Goal: Browse casually: Explore the website without a specific task or goal

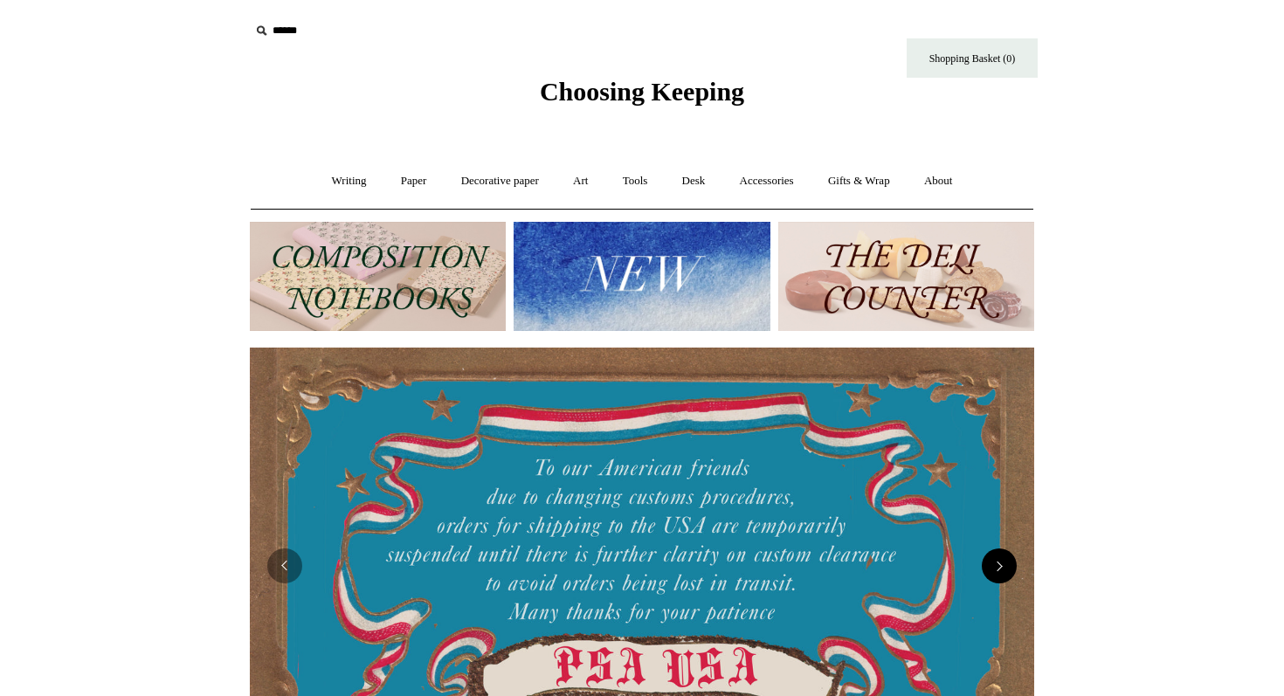
click at [1005, 562] on button "Next" at bounding box center [999, 566] width 35 height 35
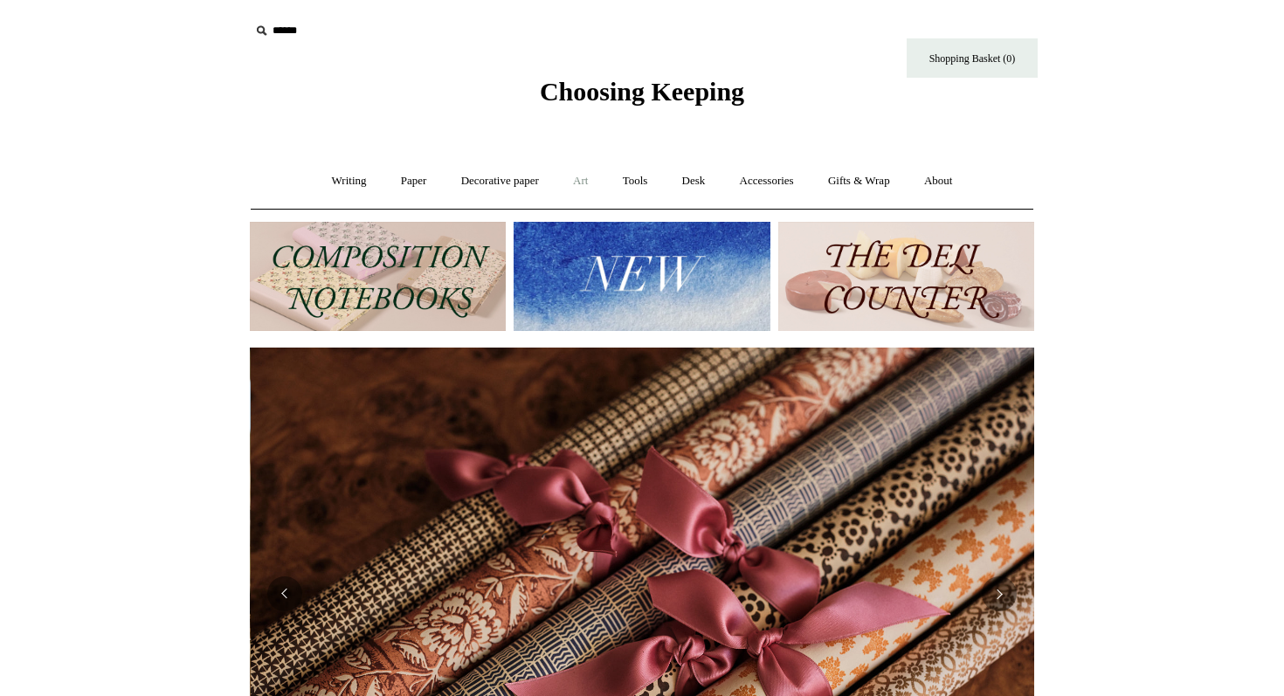
scroll to position [0, 1569]
click at [564, 178] on link "Art +" at bounding box center [580, 181] width 46 height 46
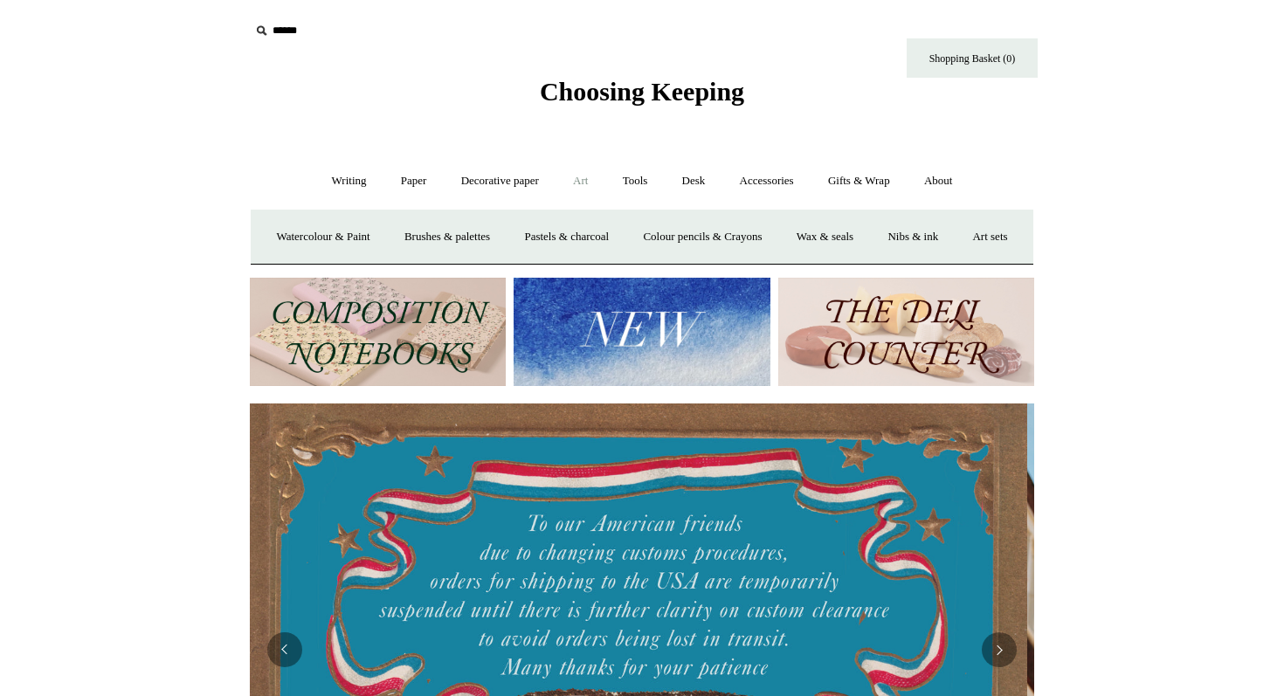
scroll to position [0, 0]
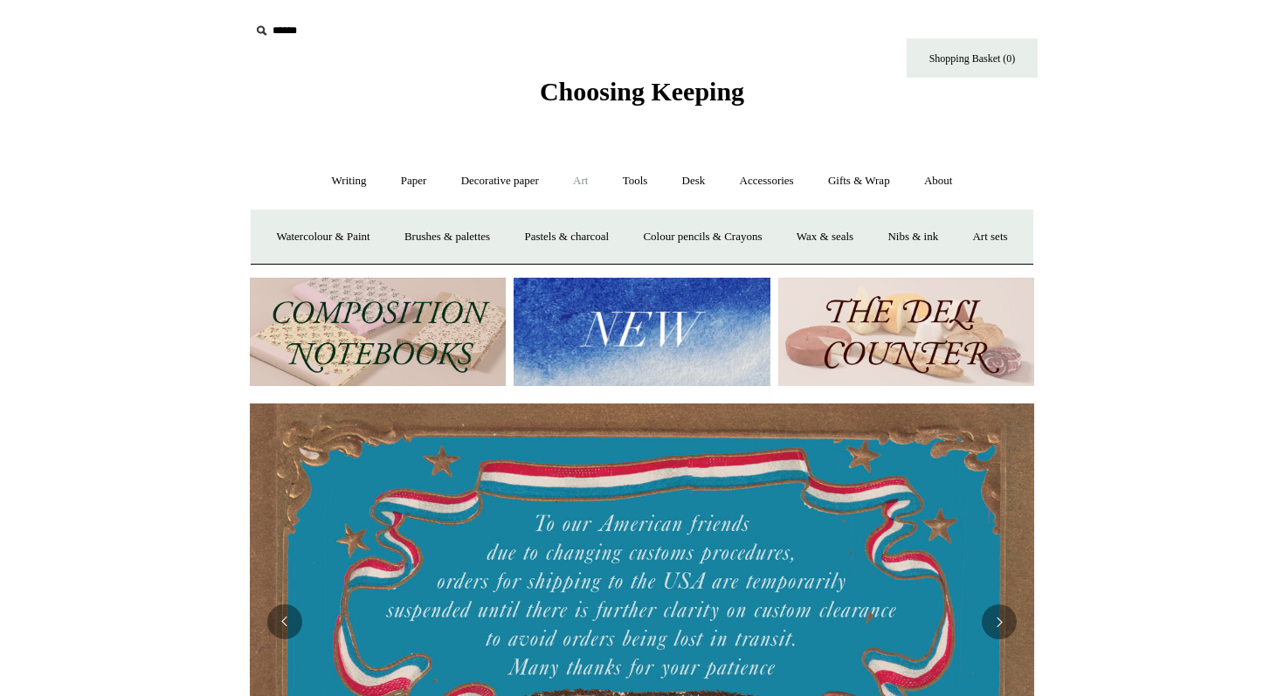
click at [400, 370] on img at bounding box center [378, 332] width 256 height 109
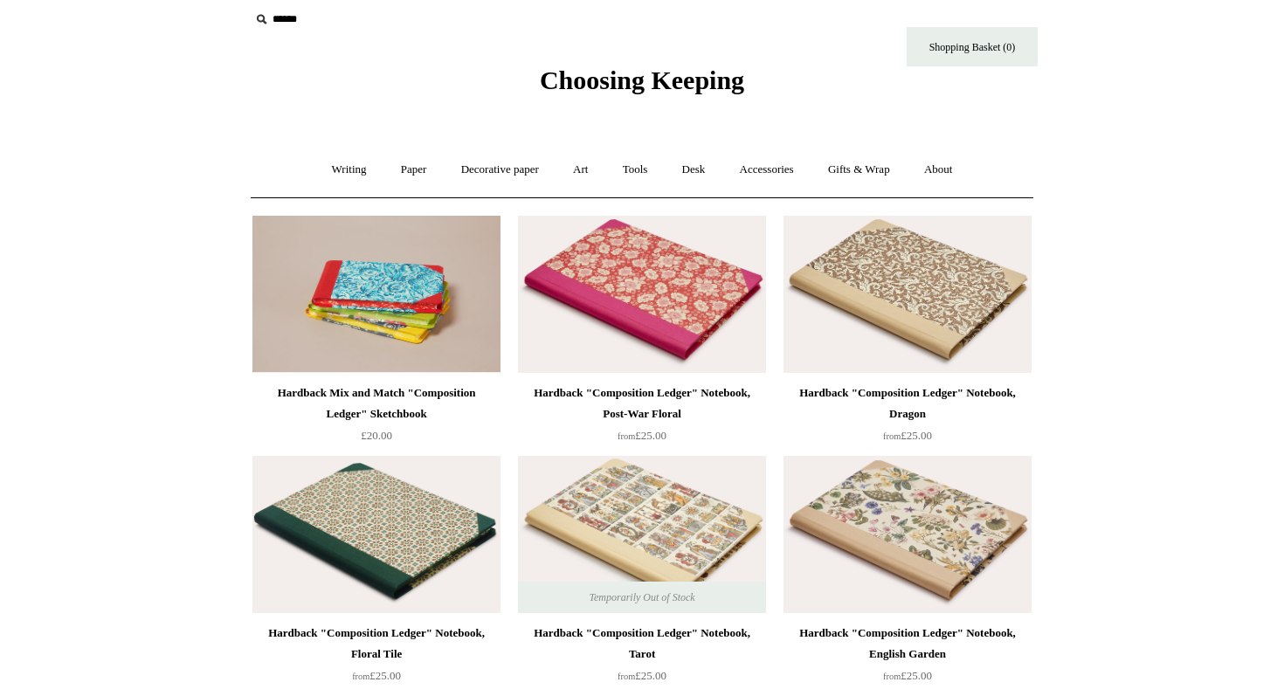
scroll to position [27, 0]
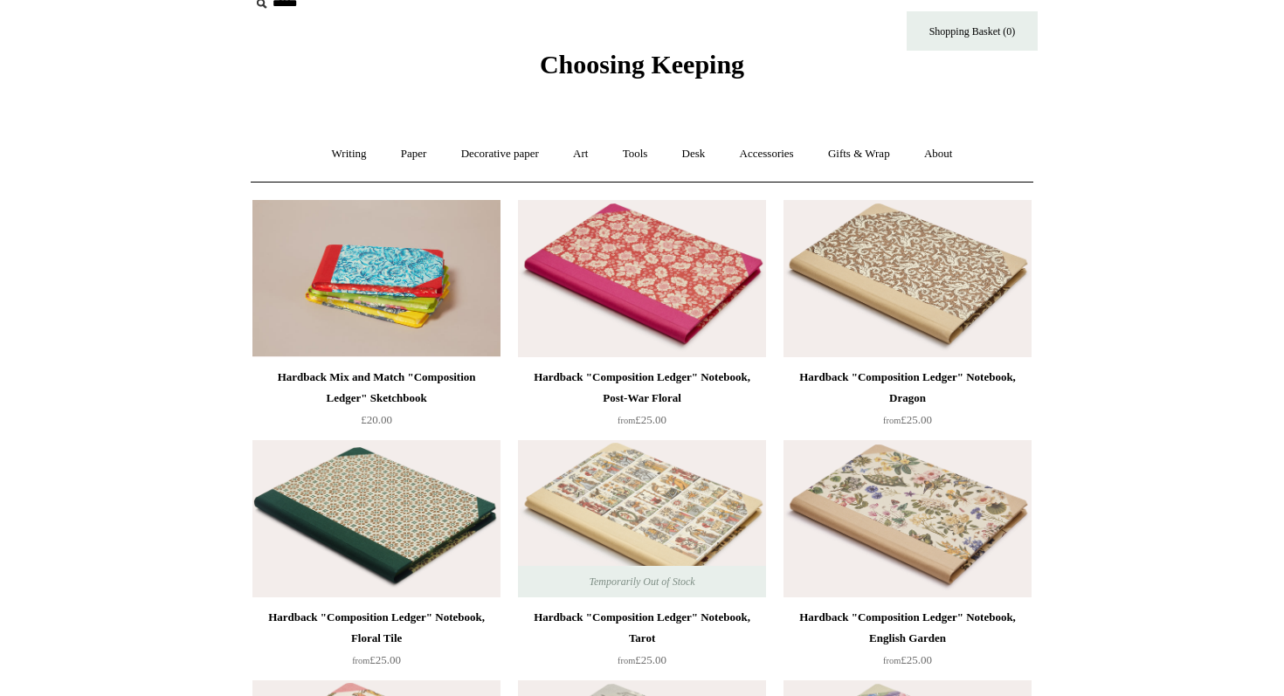
click at [895, 458] on img at bounding box center [908, 518] width 248 height 157
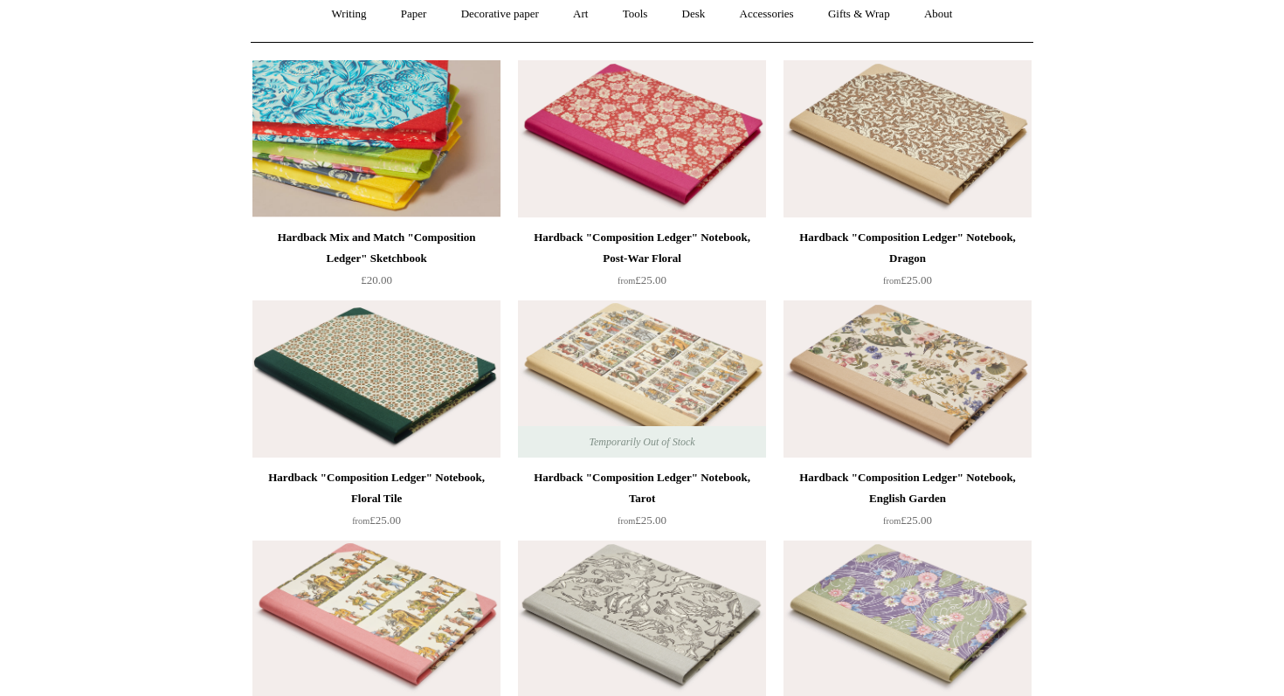
scroll to position [0, 0]
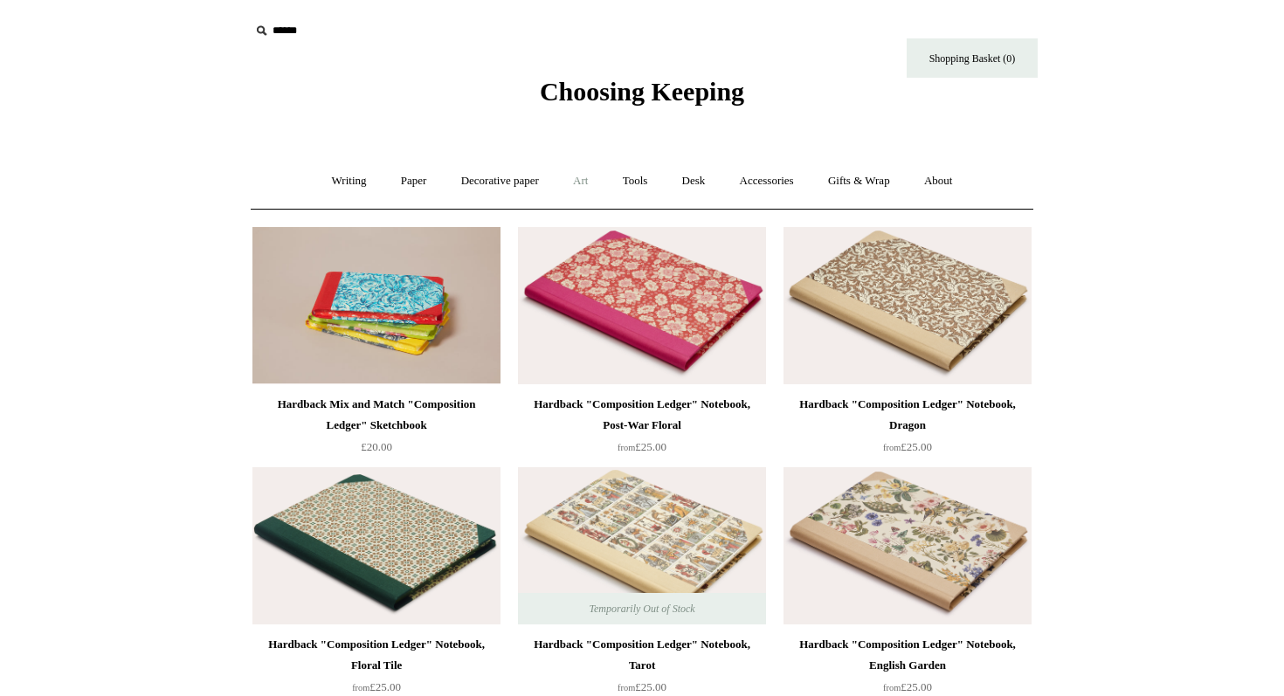
click at [581, 189] on link "Art +" at bounding box center [580, 181] width 46 height 46
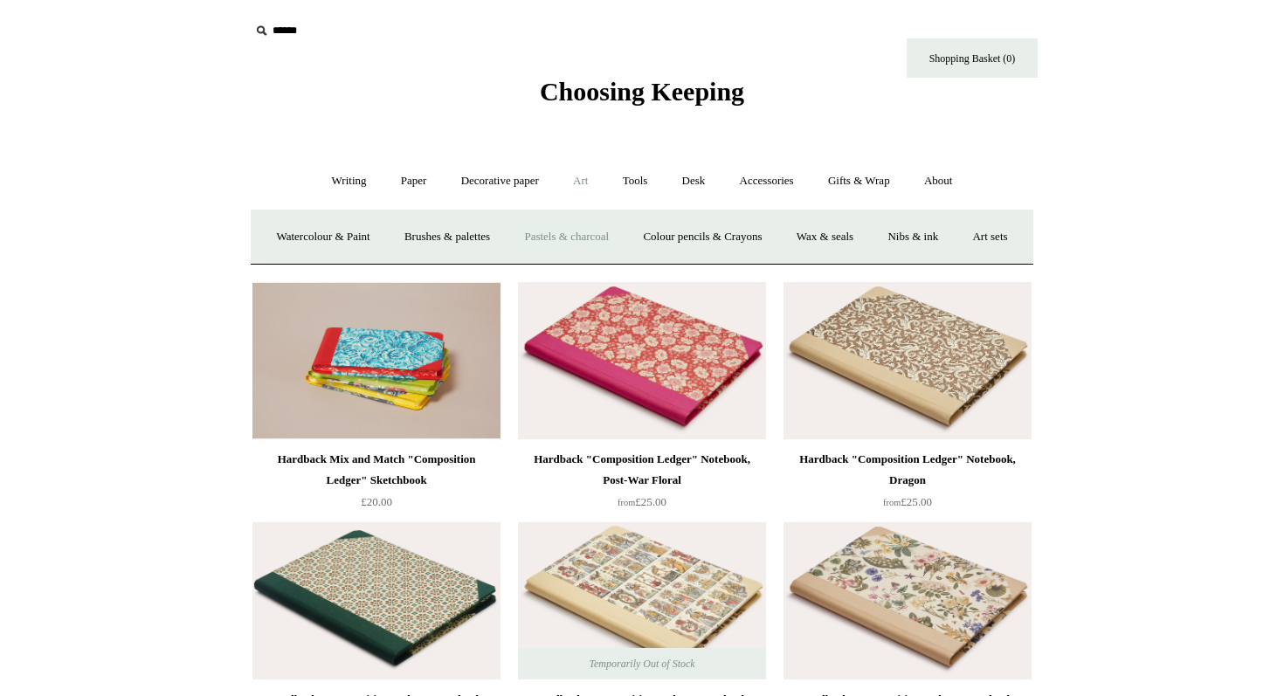
click at [612, 251] on link "Pastels & charcoal" at bounding box center [567, 237] width 116 height 46
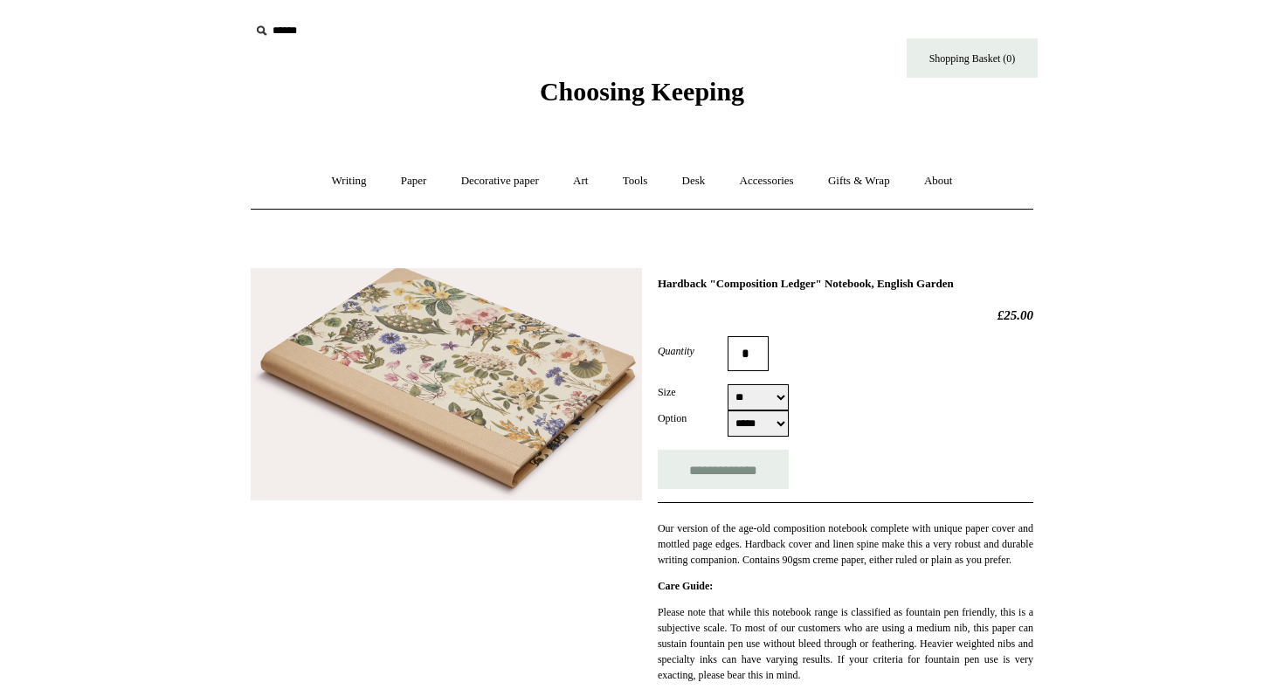
select select "**"
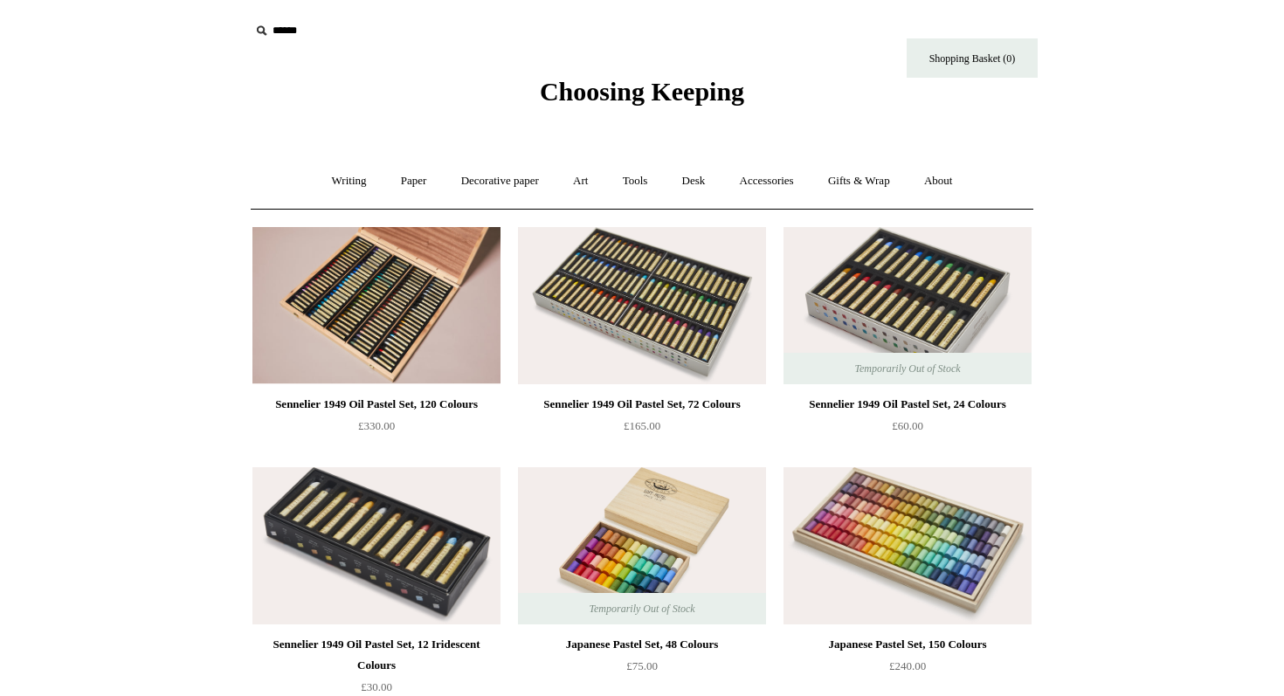
scroll to position [10, 0]
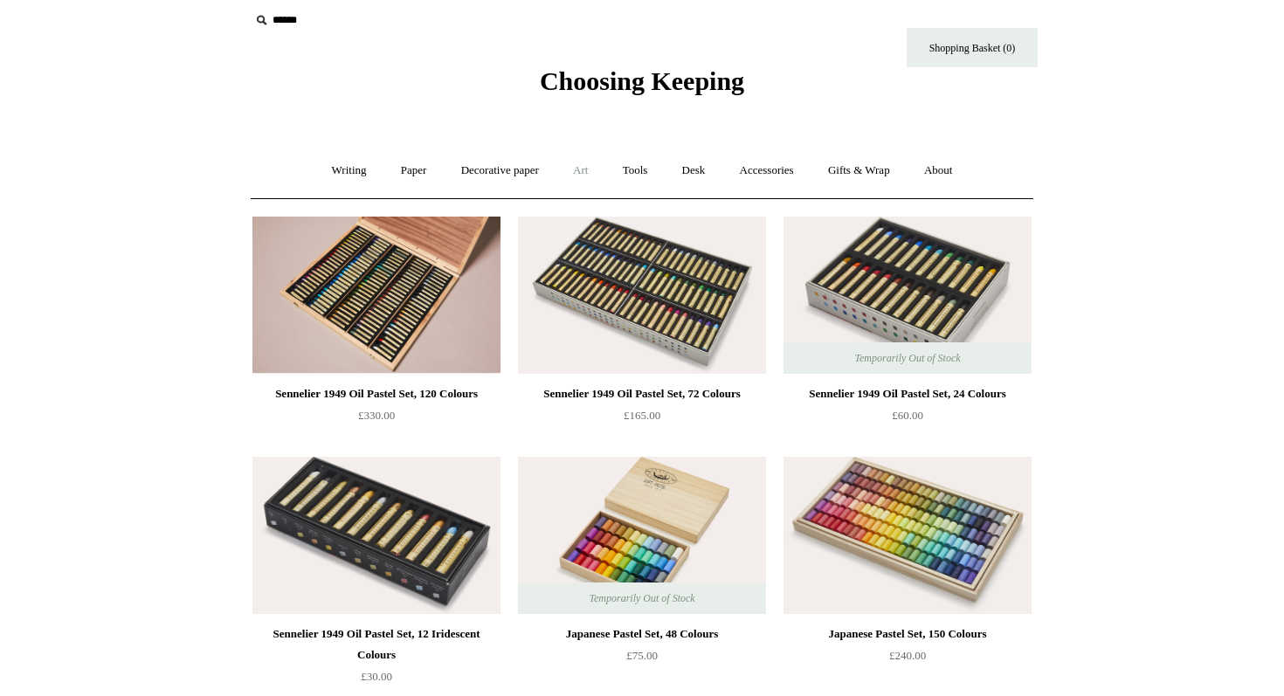
click at [578, 163] on link "Art +" at bounding box center [580, 171] width 46 height 46
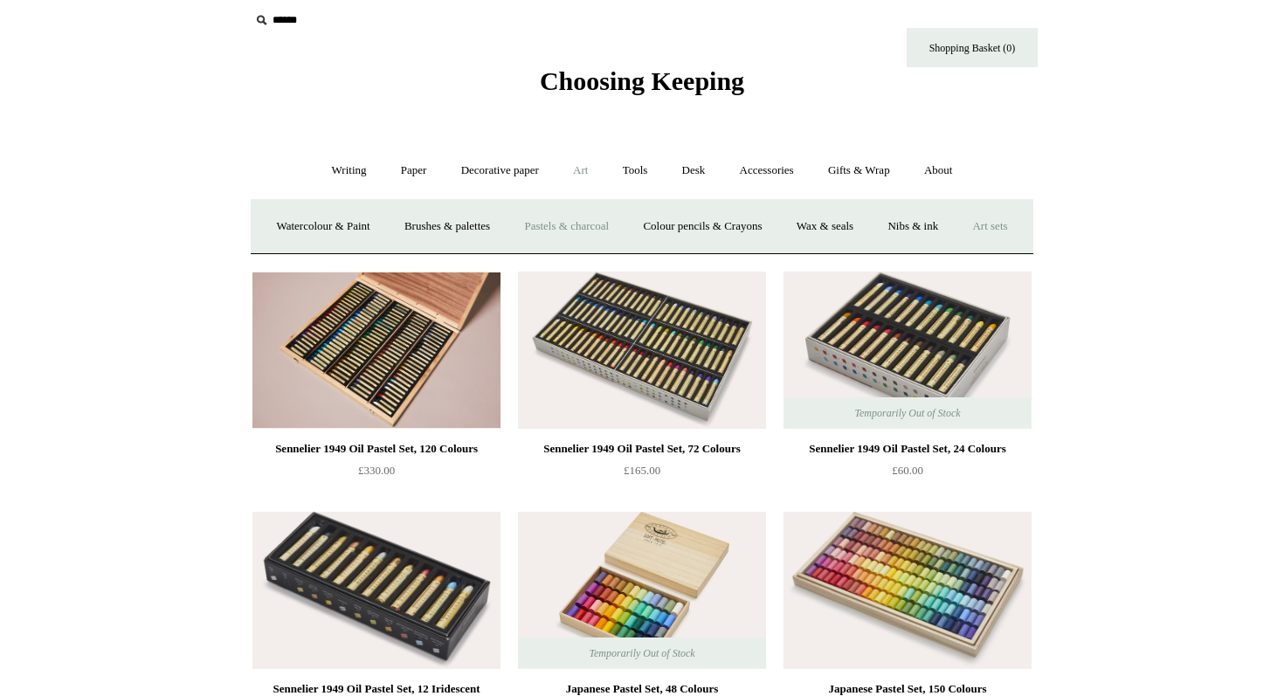
click at [957, 250] on link "Art sets" at bounding box center [990, 227] width 66 height 46
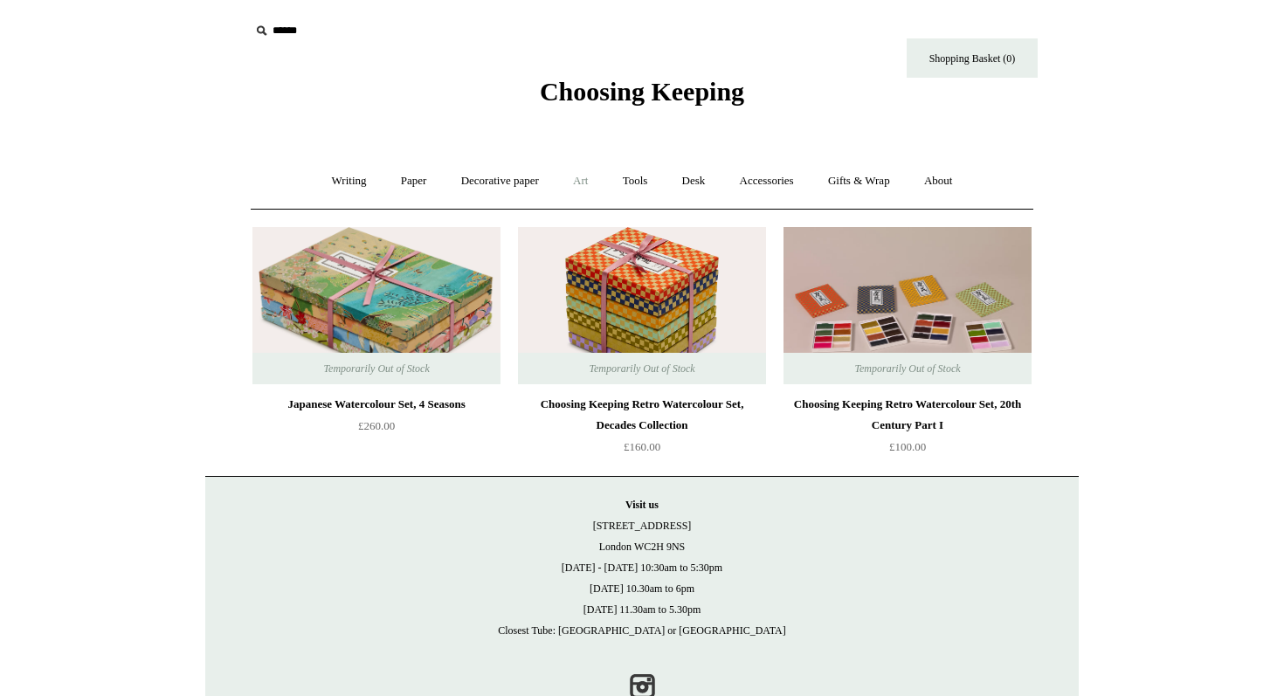
click at [584, 188] on link "Art +" at bounding box center [580, 181] width 46 height 46
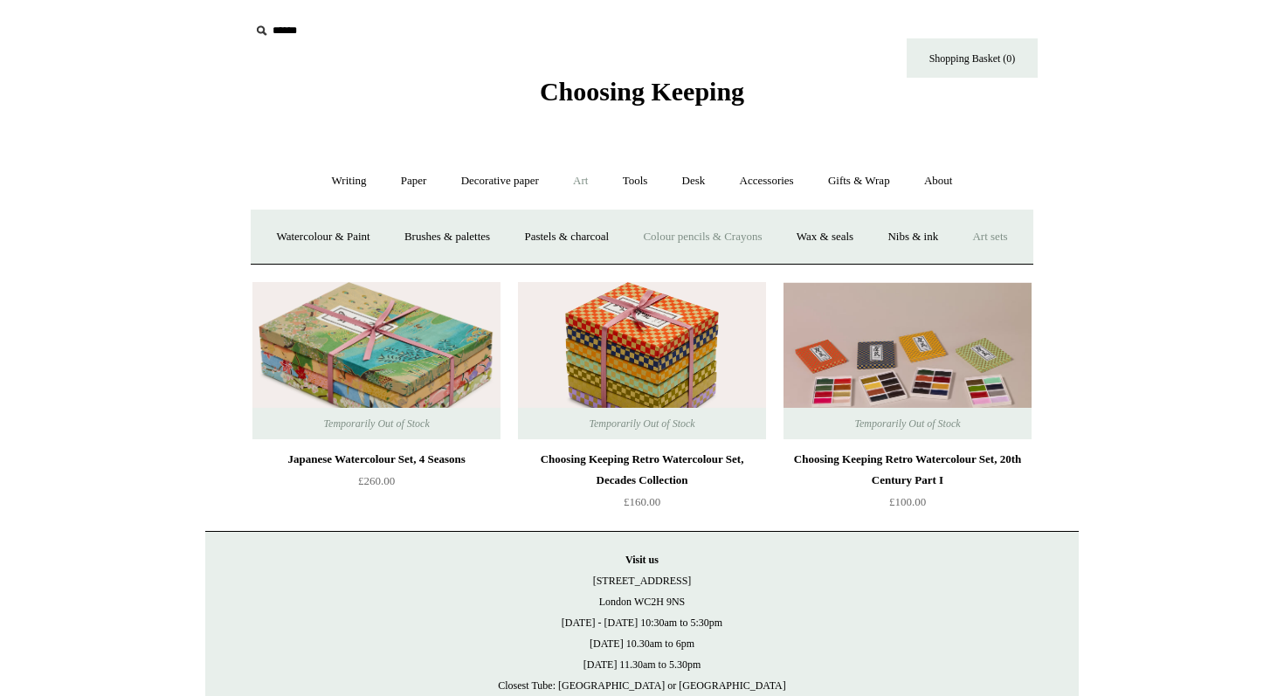
click at [721, 230] on link "Colour pencils & Crayons" at bounding box center [702, 237] width 150 height 46
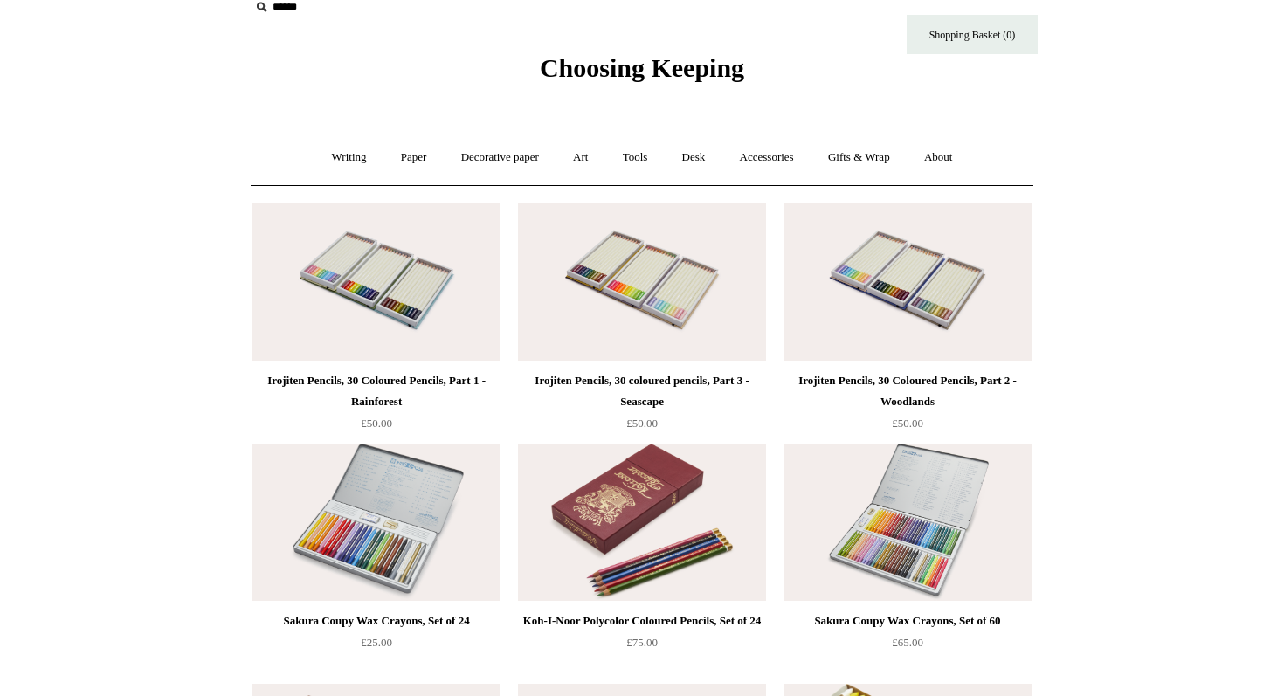
scroll to position [22, 0]
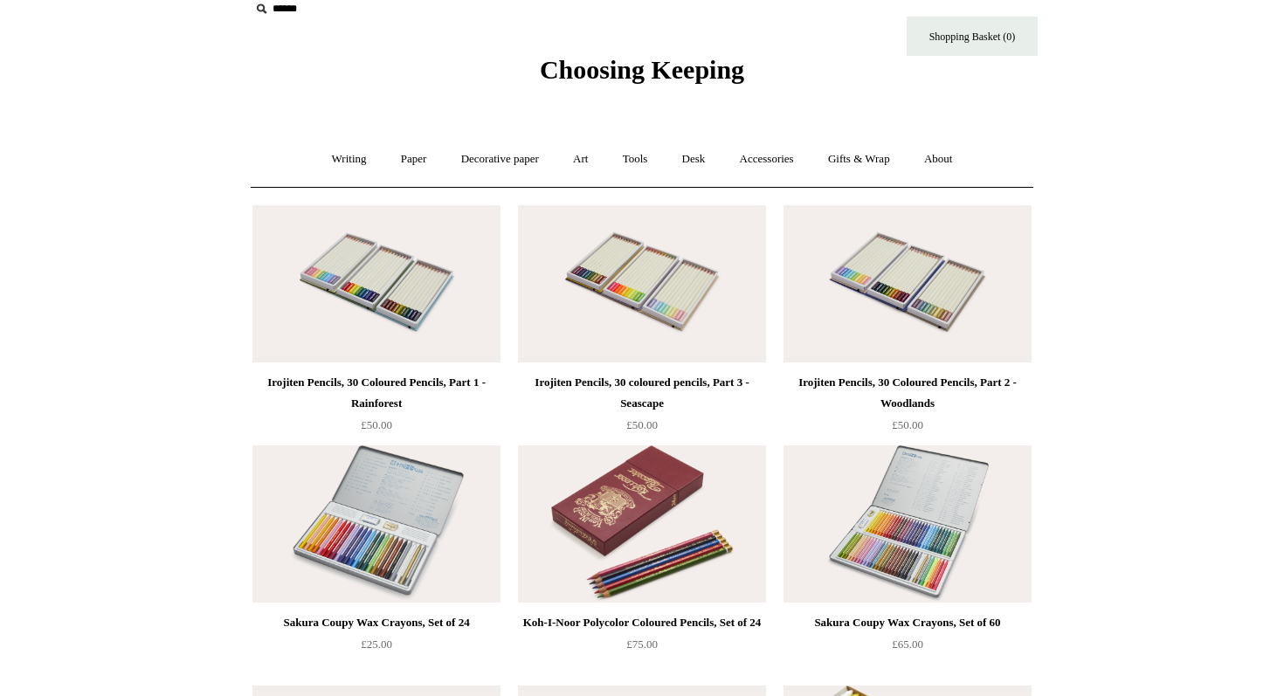
click at [666, 526] on img at bounding box center [642, 524] width 248 height 157
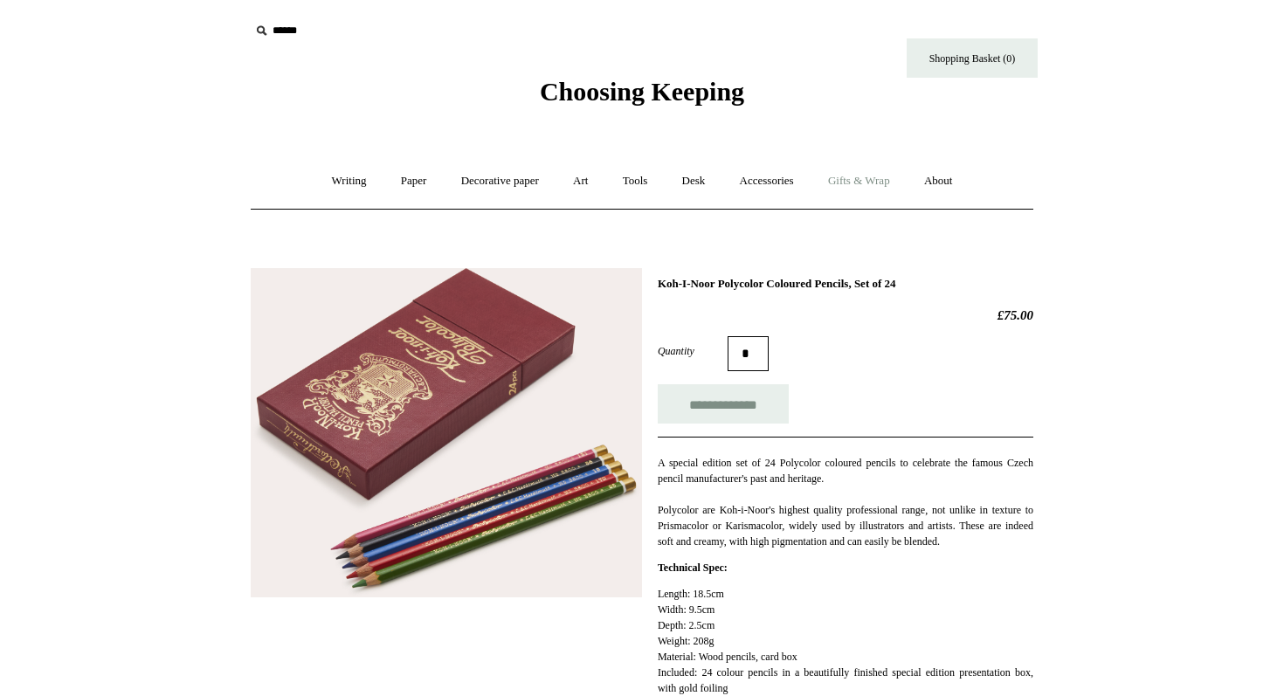
click at [848, 190] on link "Gifts & Wrap +" at bounding box center [859, 181] width 93 height 46
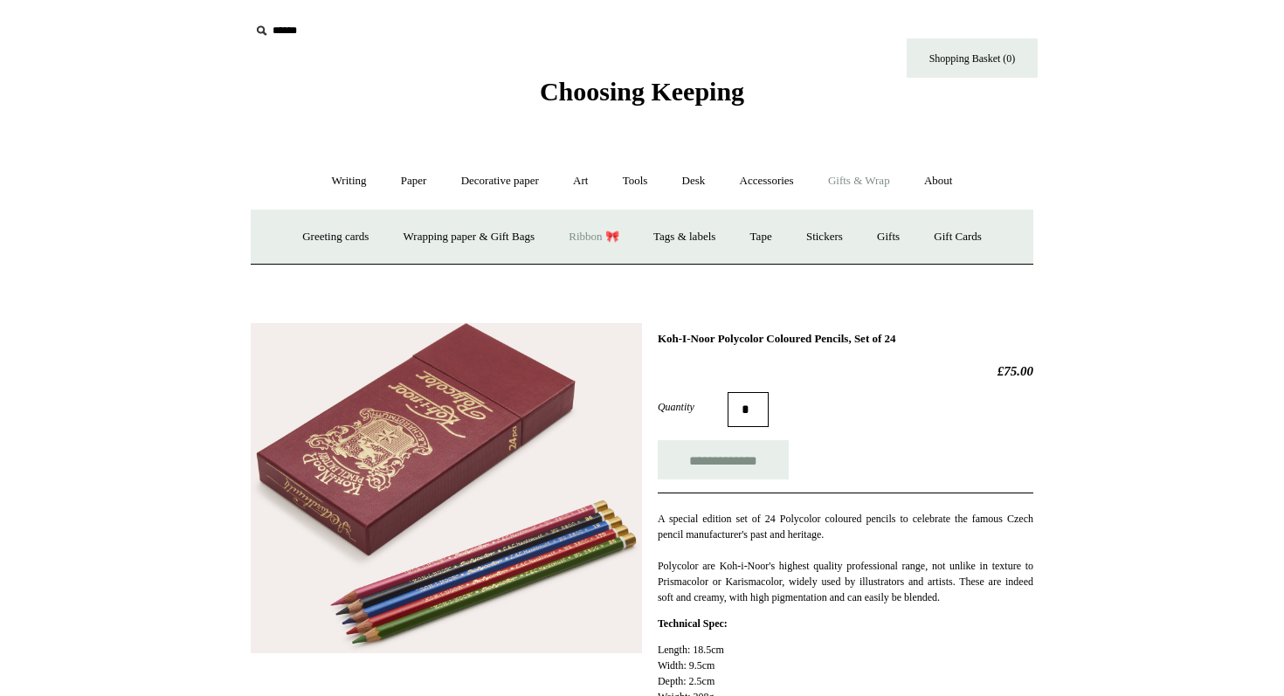
click at [582, 239] on link "Ribbon 🎀" at bounding box center [594, 237] width 82 height 46
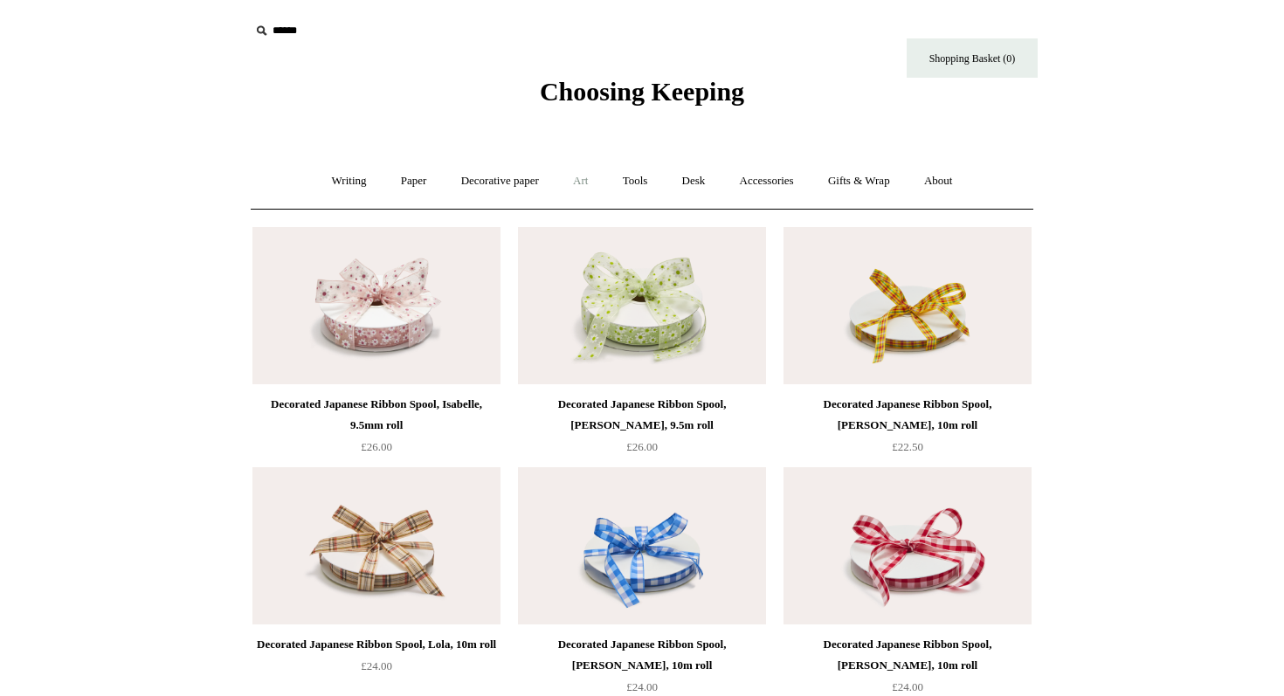
click at [582, 190] on link "Art +" at bounding box center [580, 181] width 46 height 46
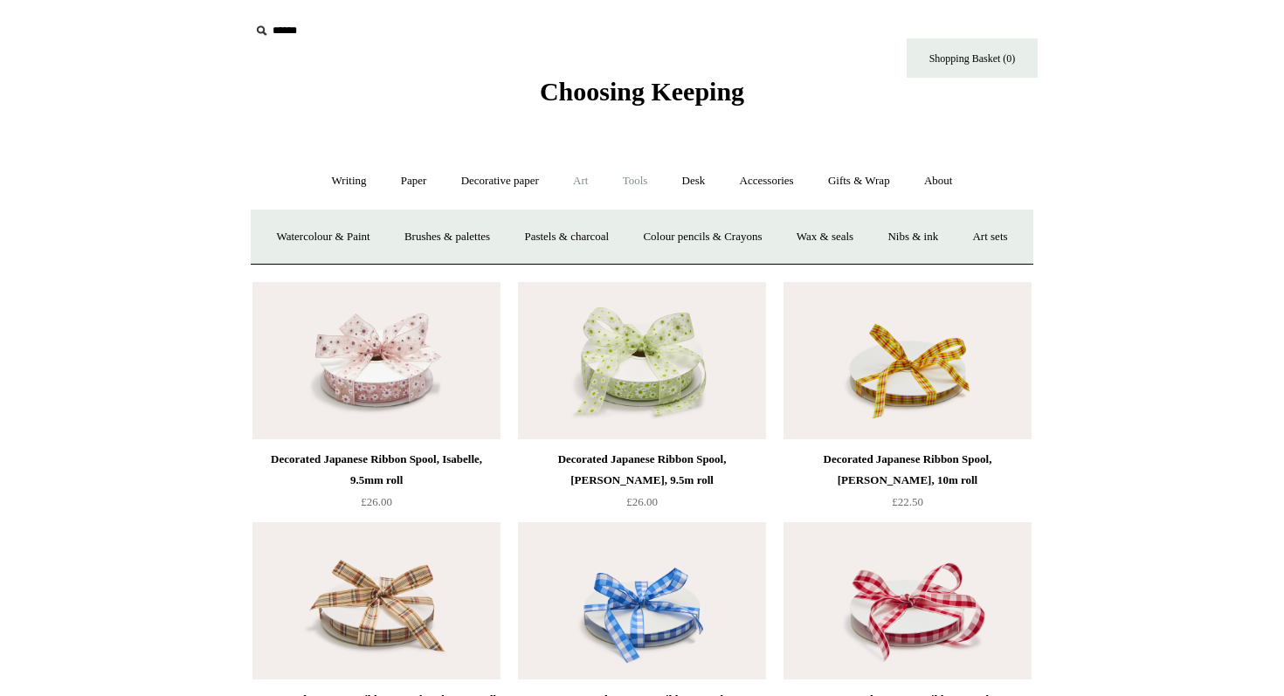
click at [612, 187] on link "Tools +" at bounding box center [635, 181] width 57 height 46
click at [924, 239] on link "Tape +" at bounding box center [896, 237] width 53 height 46
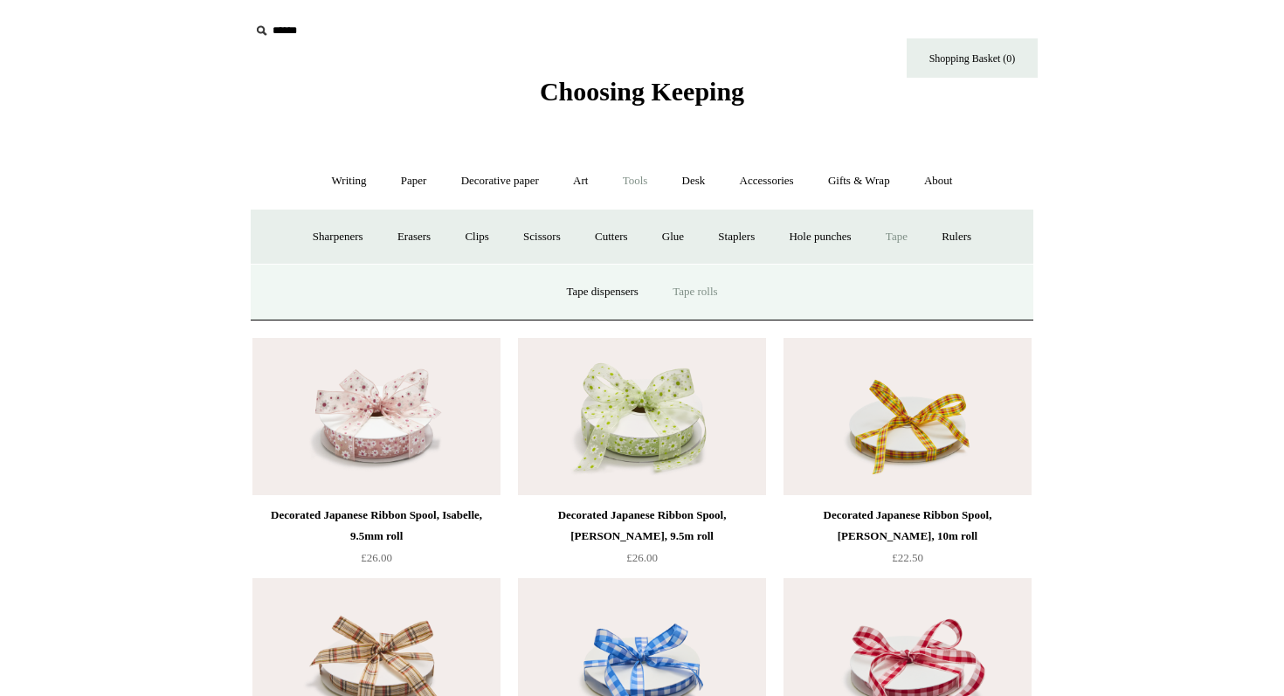
click at [706, 302] on link "Tape rolls" at bounding box center [695, 292] width 76 height 46
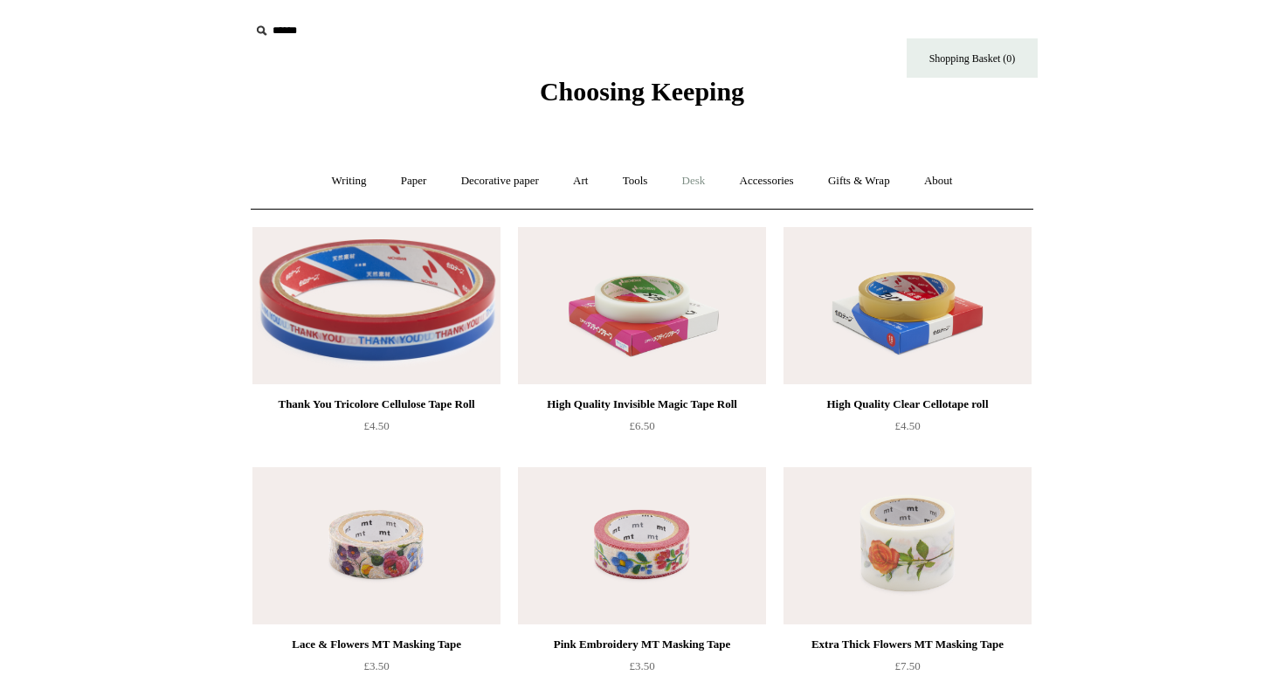
click at [707, 177] on link "Desk +" at bounding box center [694, 181] width 55 height 46
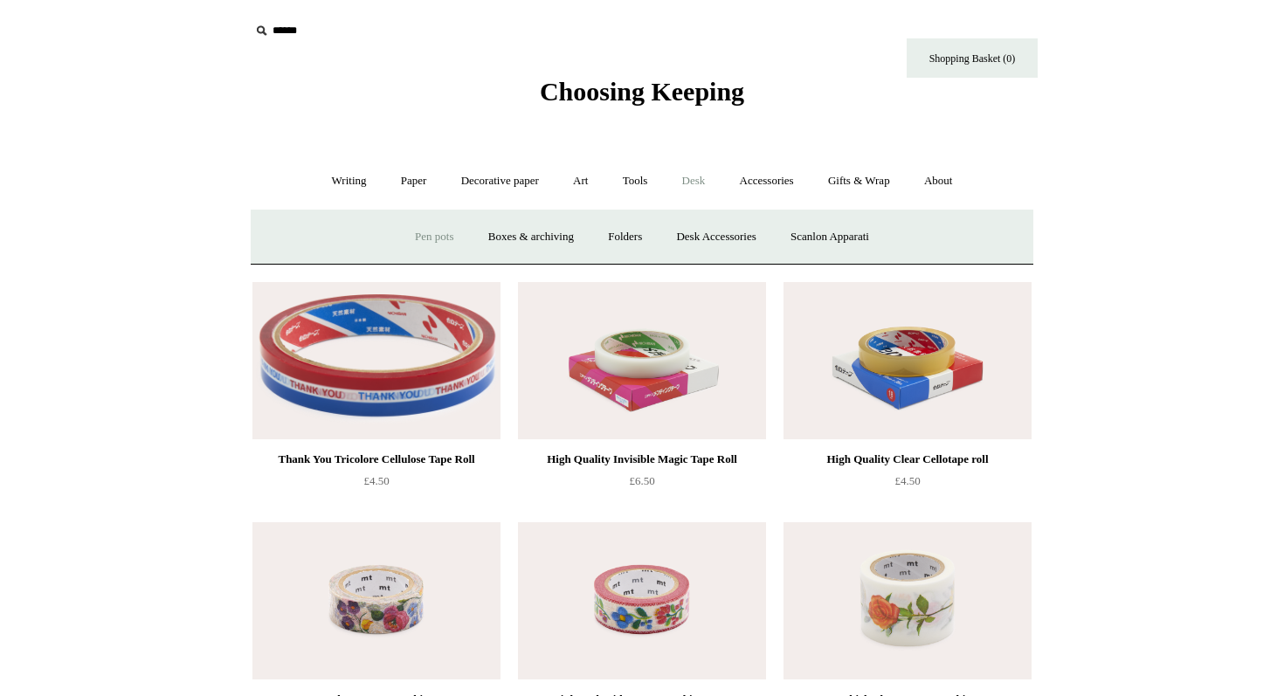
click at [445, 238] on link "Pen pots" at bounding box center [434, 237] width 70 height 46
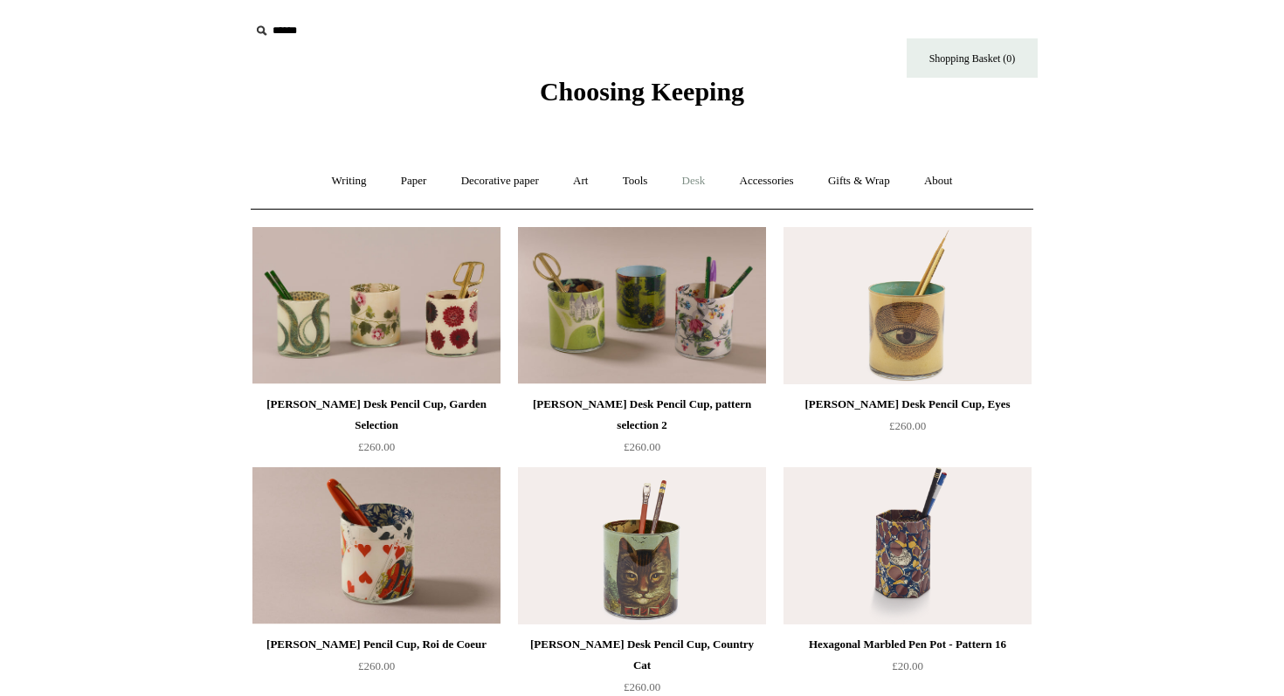
click at [707, 186] on link "Desk +" at bounding box center [694, 181] width 55 height 46
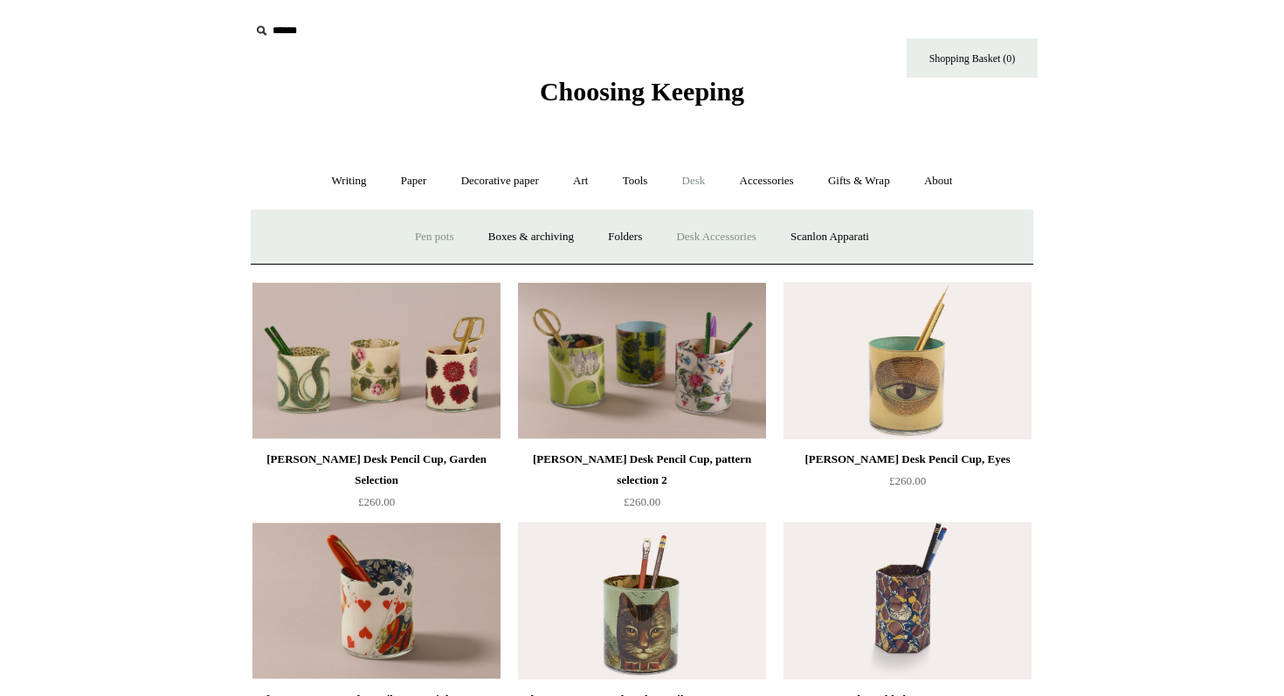
click at [691, 238] on link "Desk Accessories" at bounding box center [716, 237] width 111 height 46
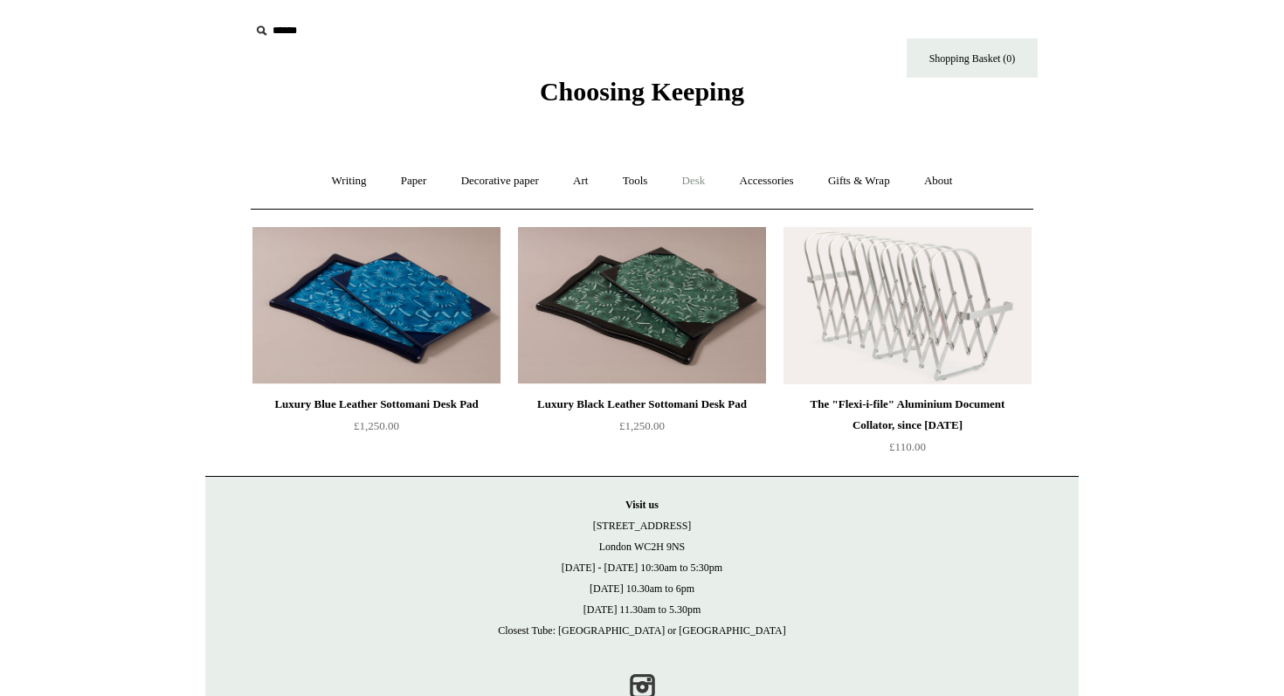
click at [708, 183] on link "Desk +" at bounding box center [694, 181] width 55 height 46
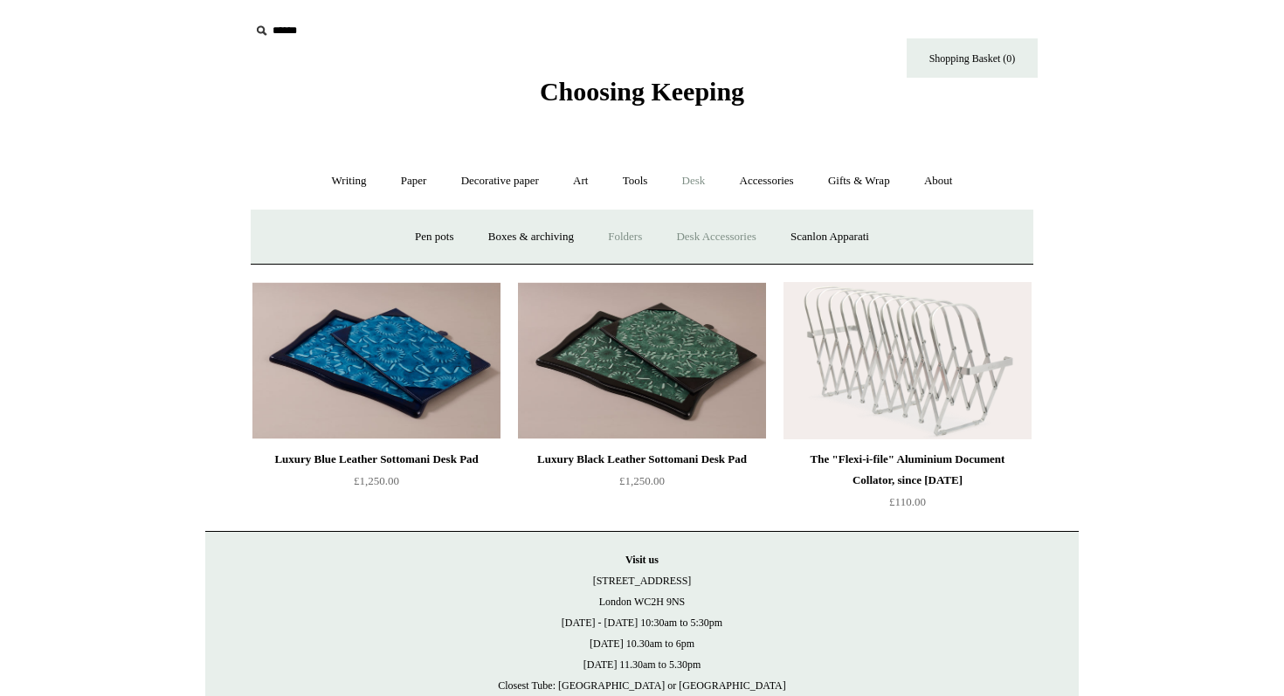
click at [637, 242] on link "Folders" at bounding box center [625, 237] width 66 height 46
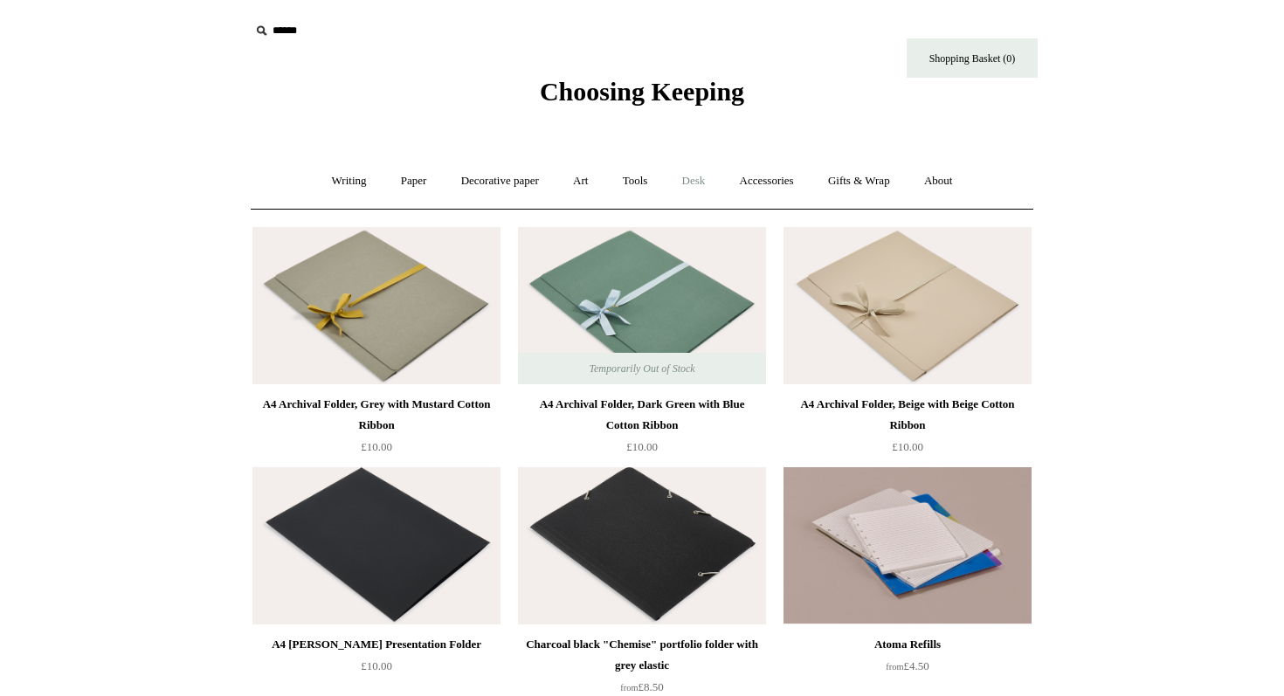
click at [702, 184] on link "Desk +" at bounding box center [694, 181] width 55 height 46
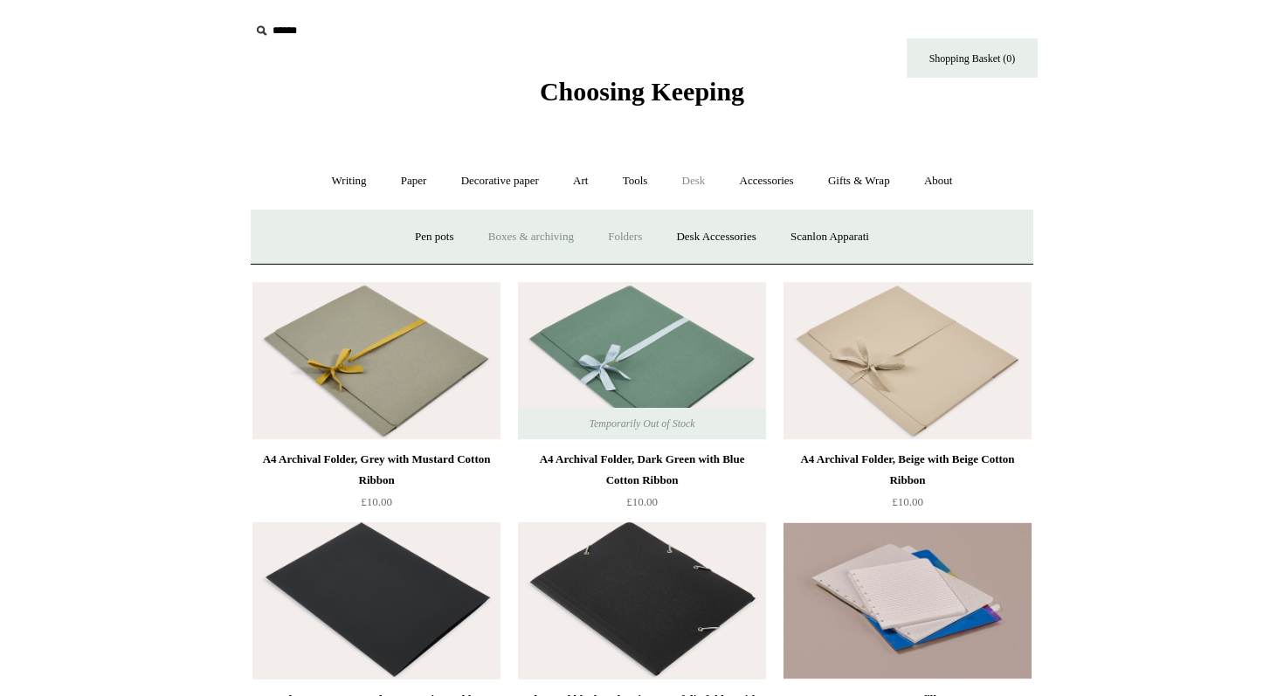
click at [505, 232] on link "Boxes & archiving" at bounding box center [531, 237] width 117 height 46
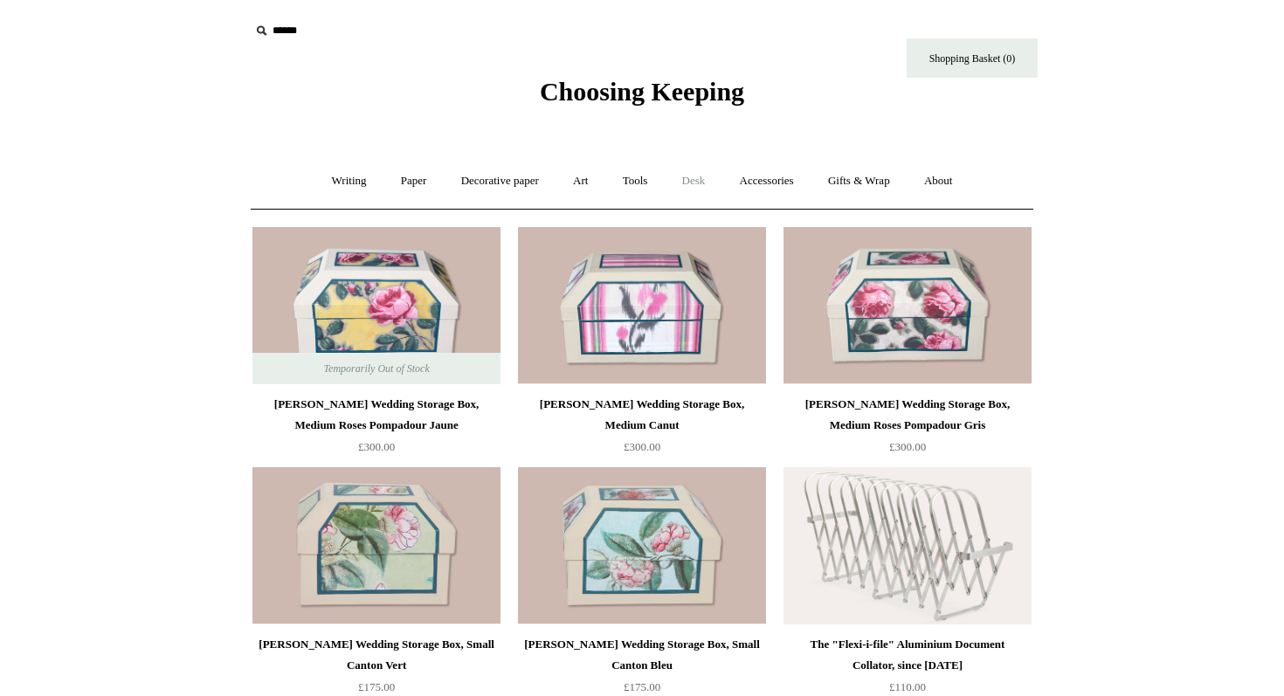
click at [702, 185] on link "Desk +" at bounding box center [694, 181] width 55 height 46
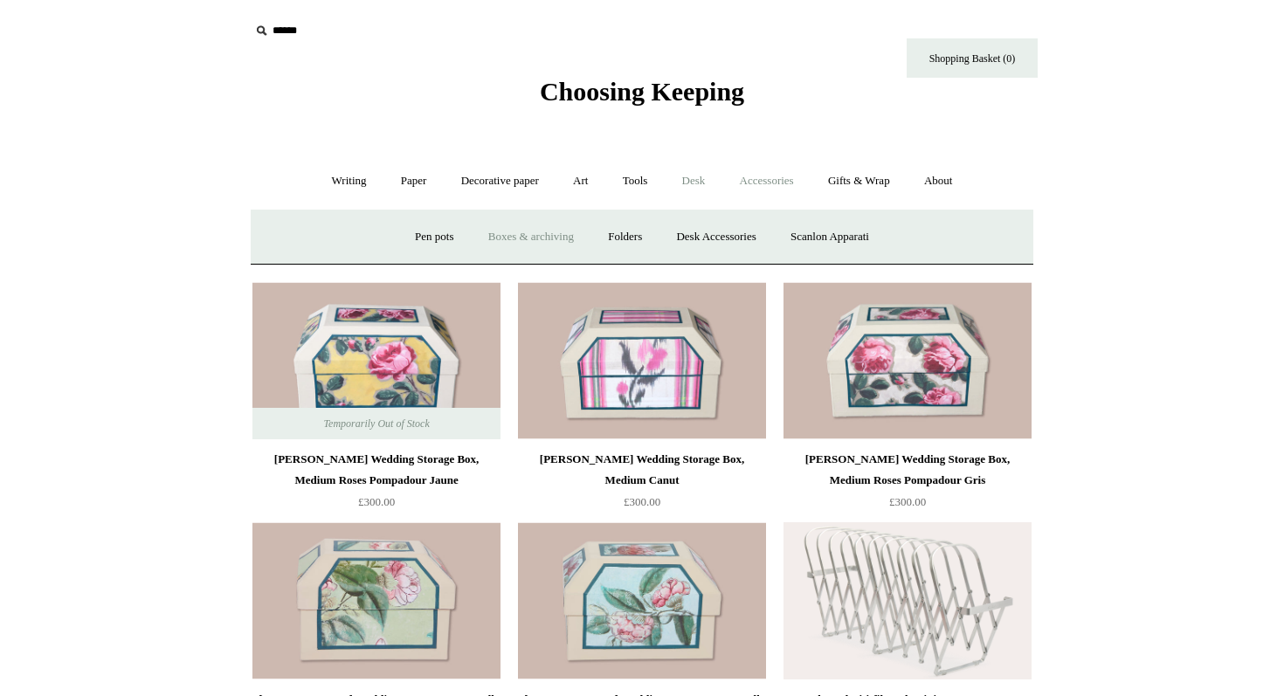
click at [781, 179] on link "Accessories +" at bounding box center [767, 181] width 86 height 46
click at [535, 228] on link "Paperweights +" at bounding box center [535, 237] width 93 height 46
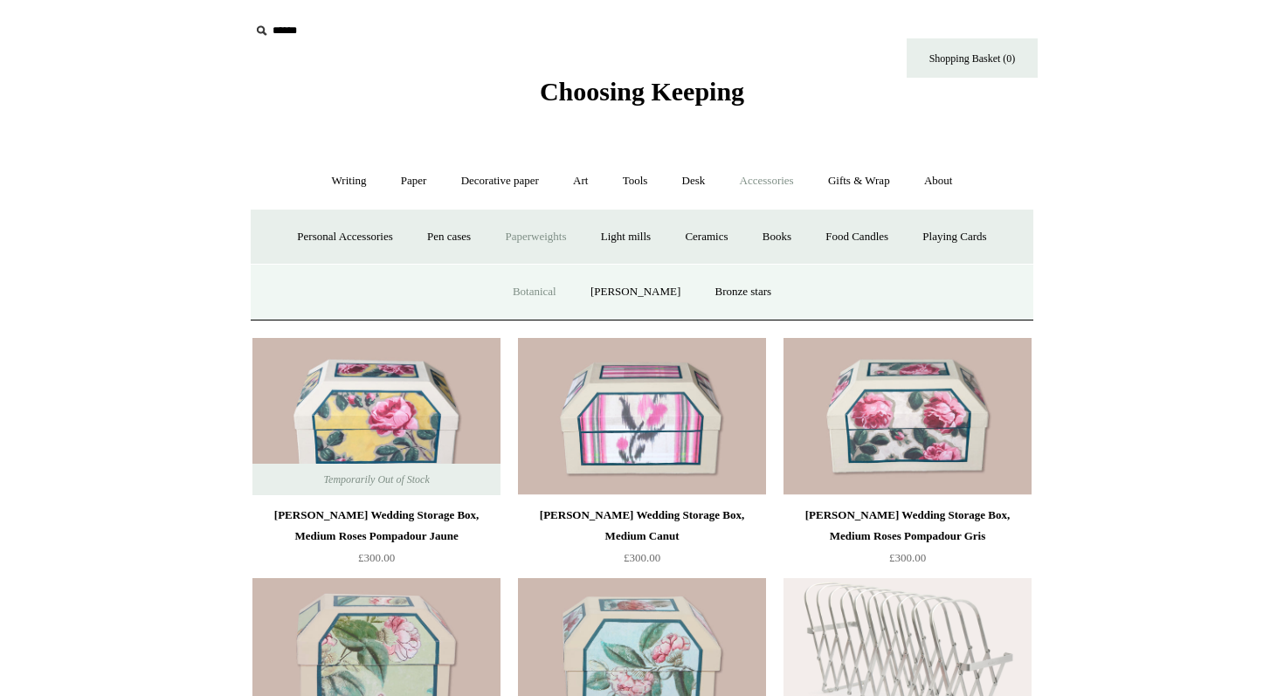
click at [558, 291] on link "Botanical" at bounding box center [534, 292] width 75 height 46
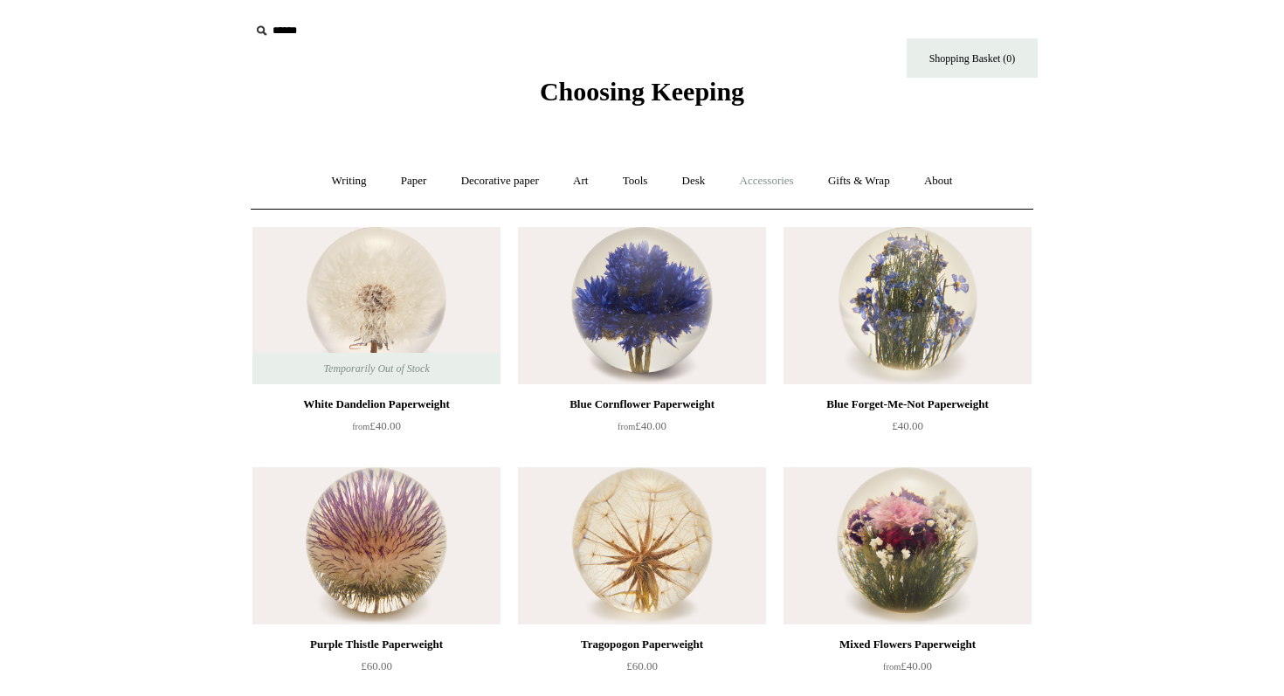
click at [779, 173] on link "Accessories +" at bounding box center [767, 181] width 86 height 46
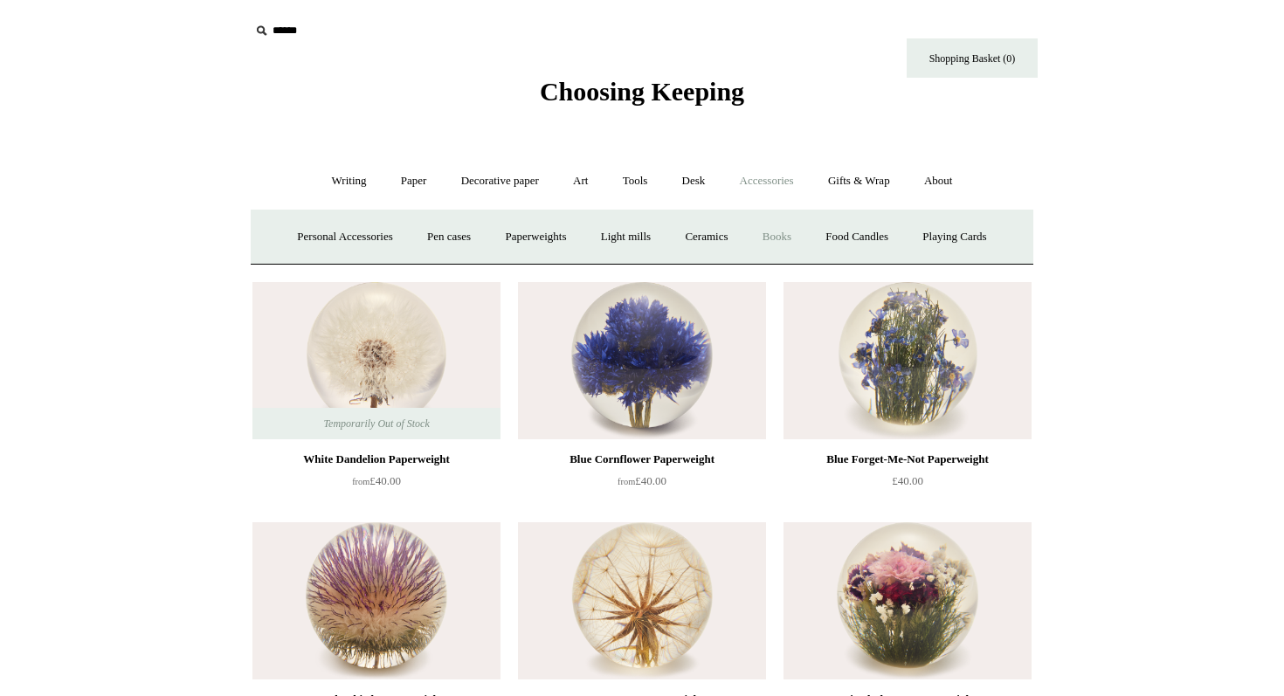
click at [791, 245] on link "Books" at bounding box center [777, 237] width 60 height 46
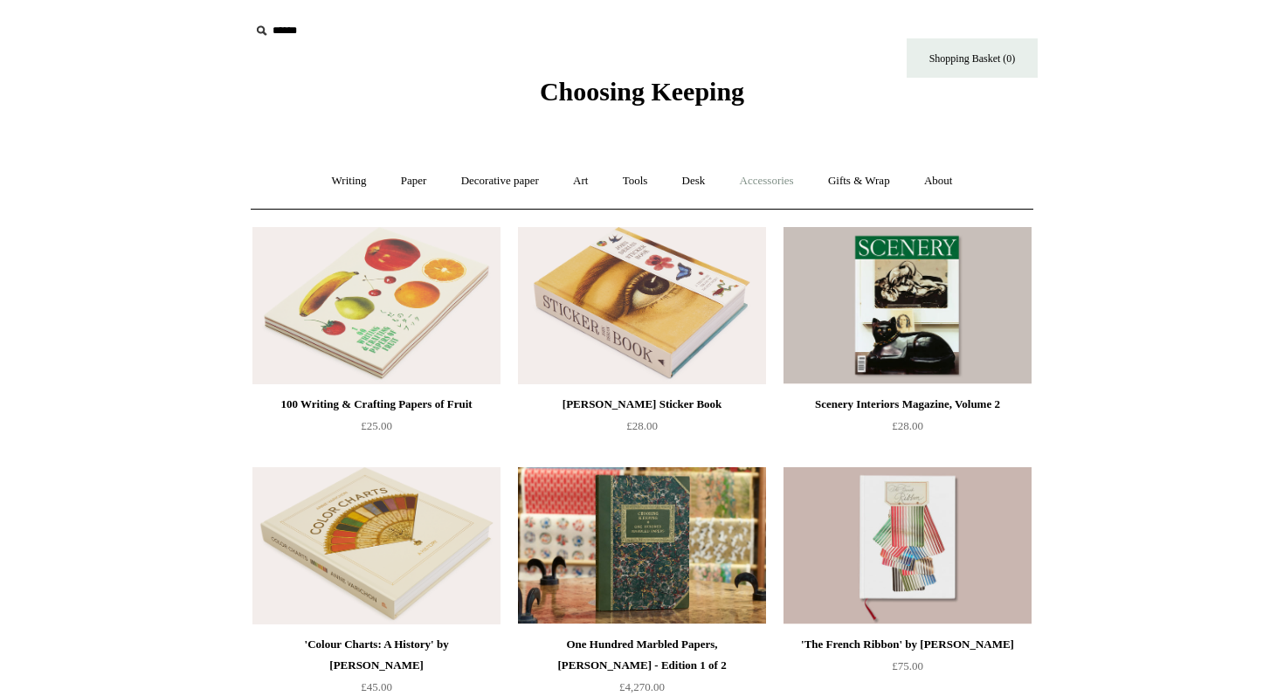
click at [741, 185] on link "Accessories +" at bounding box center [767, 181] width 86 height 46
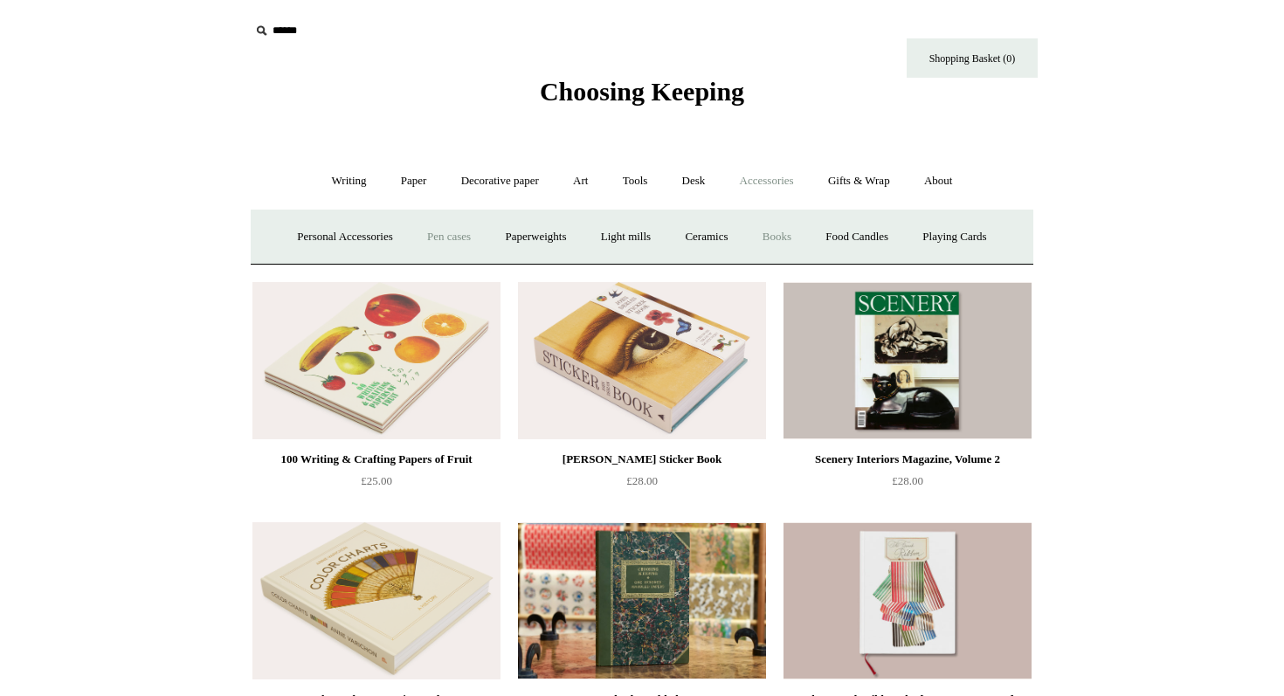
click at [442, 248] on link "Pen cases" at bounding box center [449, 237] width 75 height 46
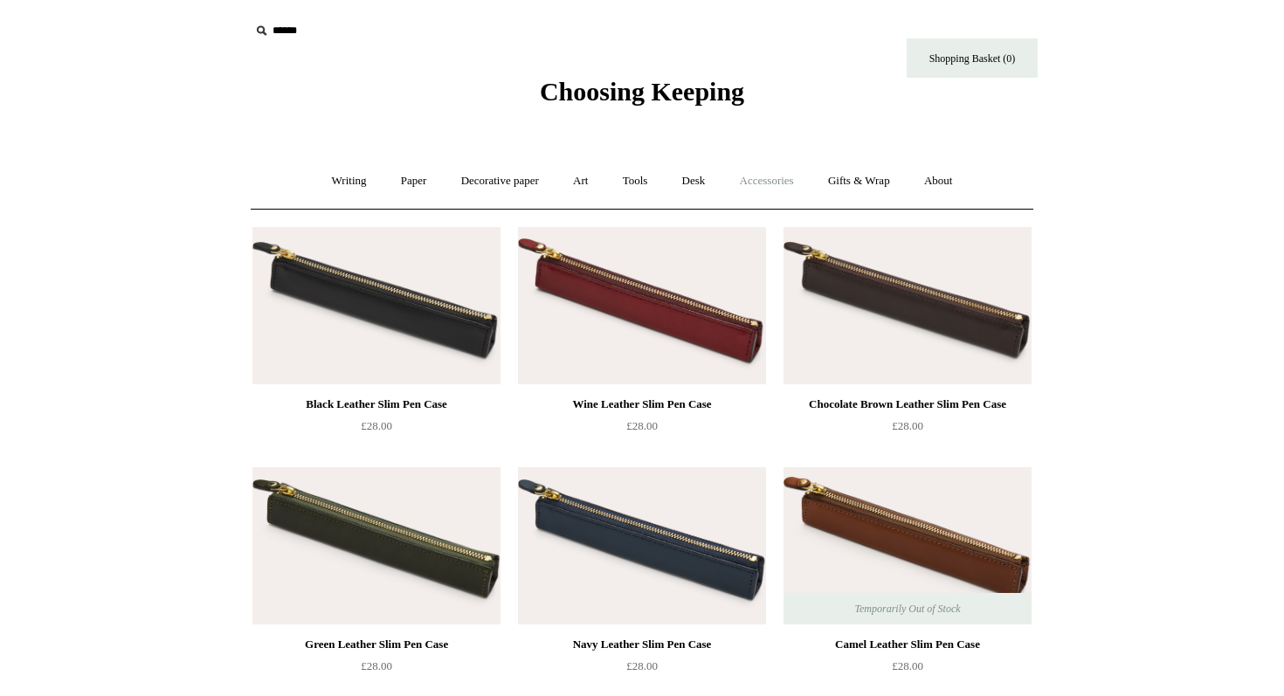
click at [753, 186] on link "Accessories +" at bounding box center [767, 181] width 86 height 46
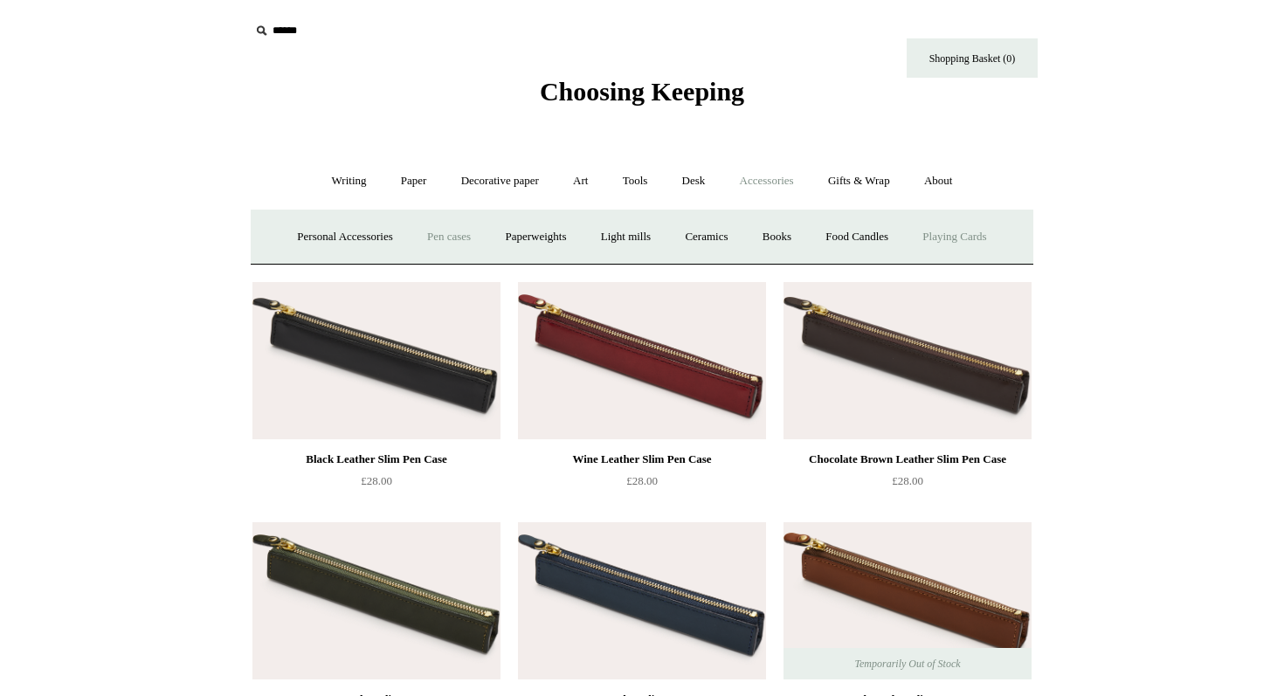
click at [983, 250] on link "Playing Cards" at bounding box center [954, 237] width 95 height 46
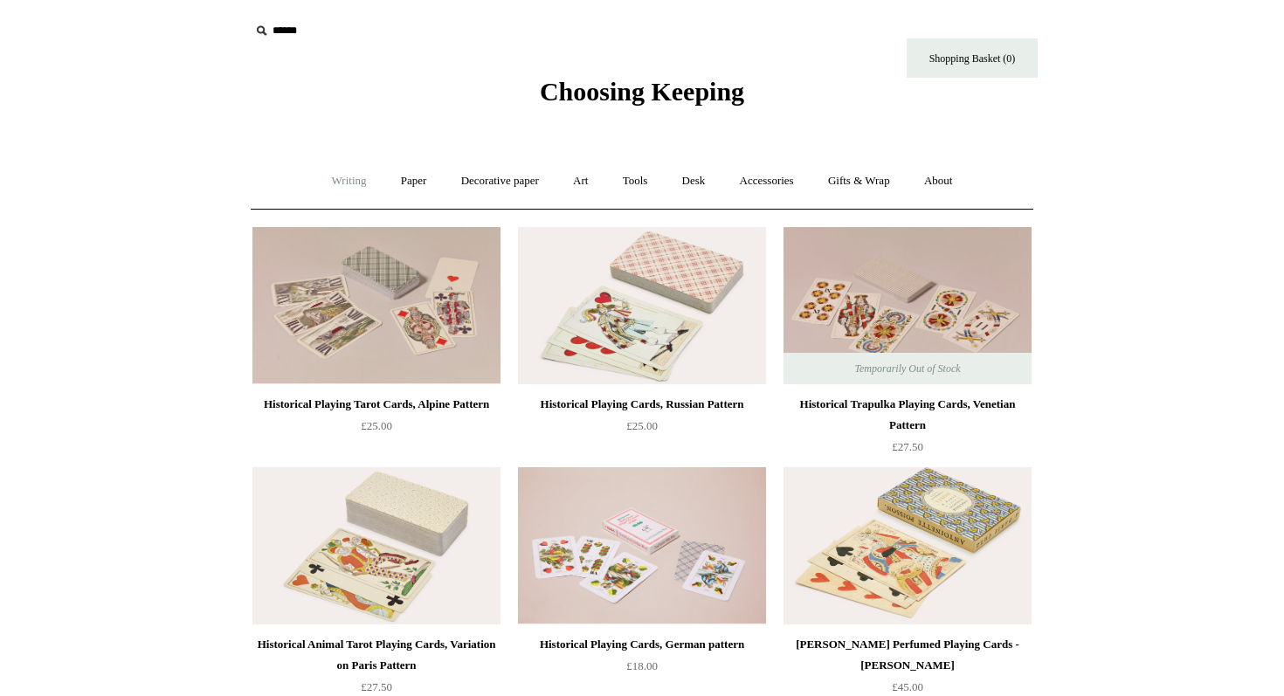
click at [329, 183] on link "Writing +" at bounding box center [349, 181] width 66 height 46
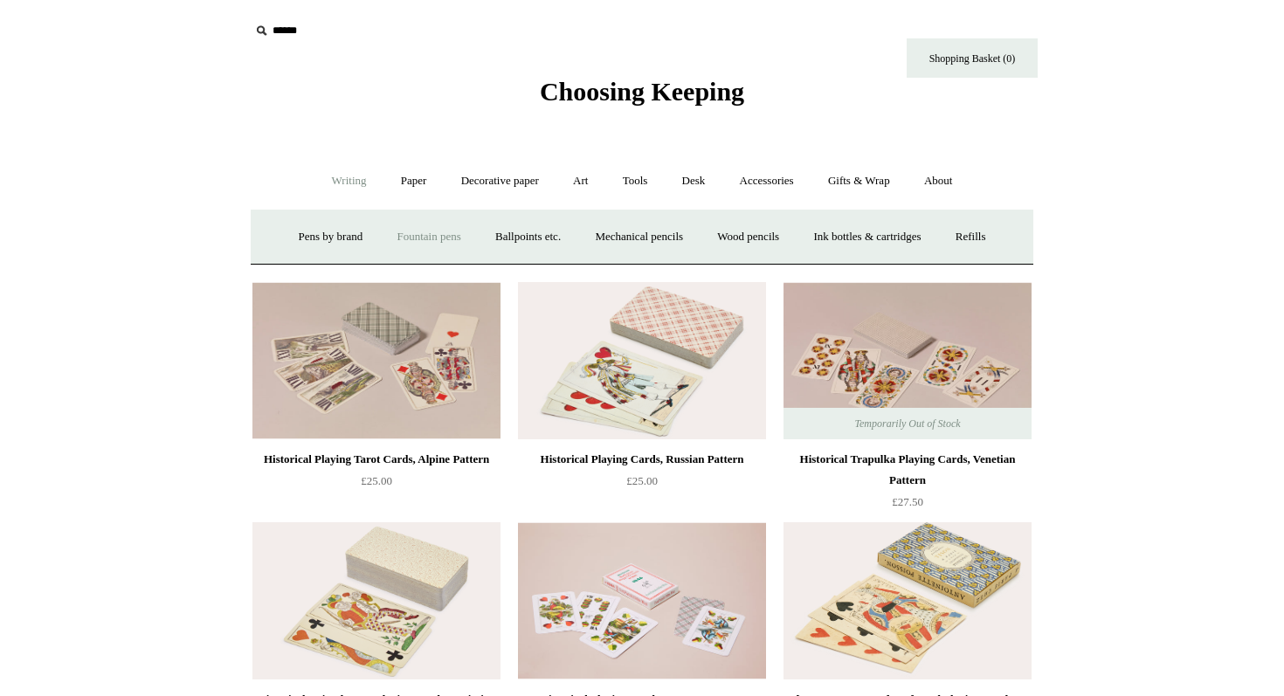
click at [412, 240] on link "Fountain pens +" at bounding box center [428, 237] width 95 height 46
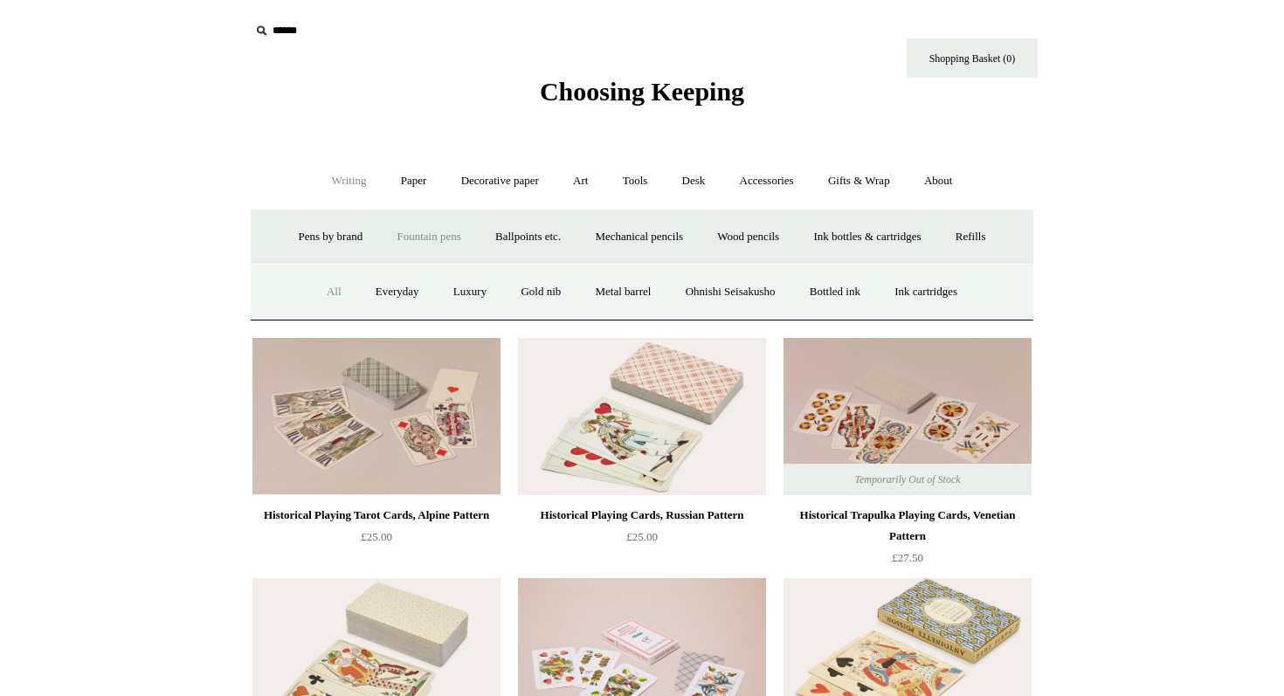
click at [311, 291] on link "All" at bounding box center [334, 292] width 46 height 46
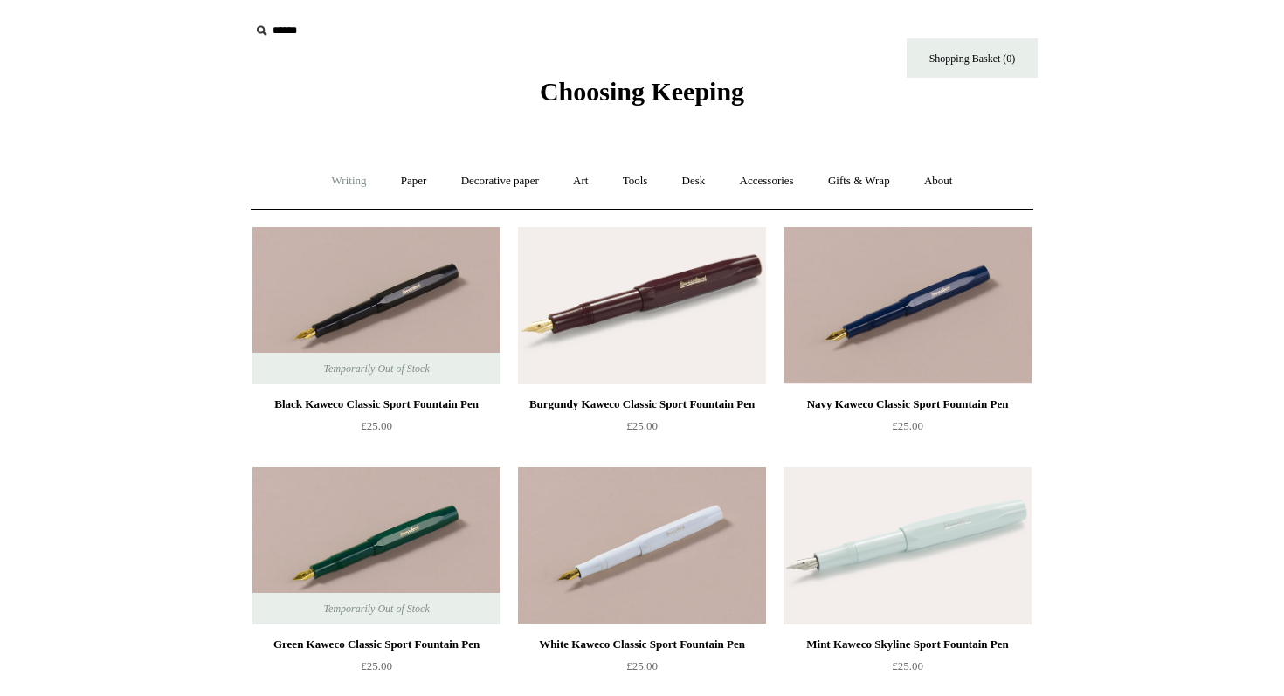
click at [356, 179] on link "Writing +" at bounding box center [349, 181] width 66 height 46
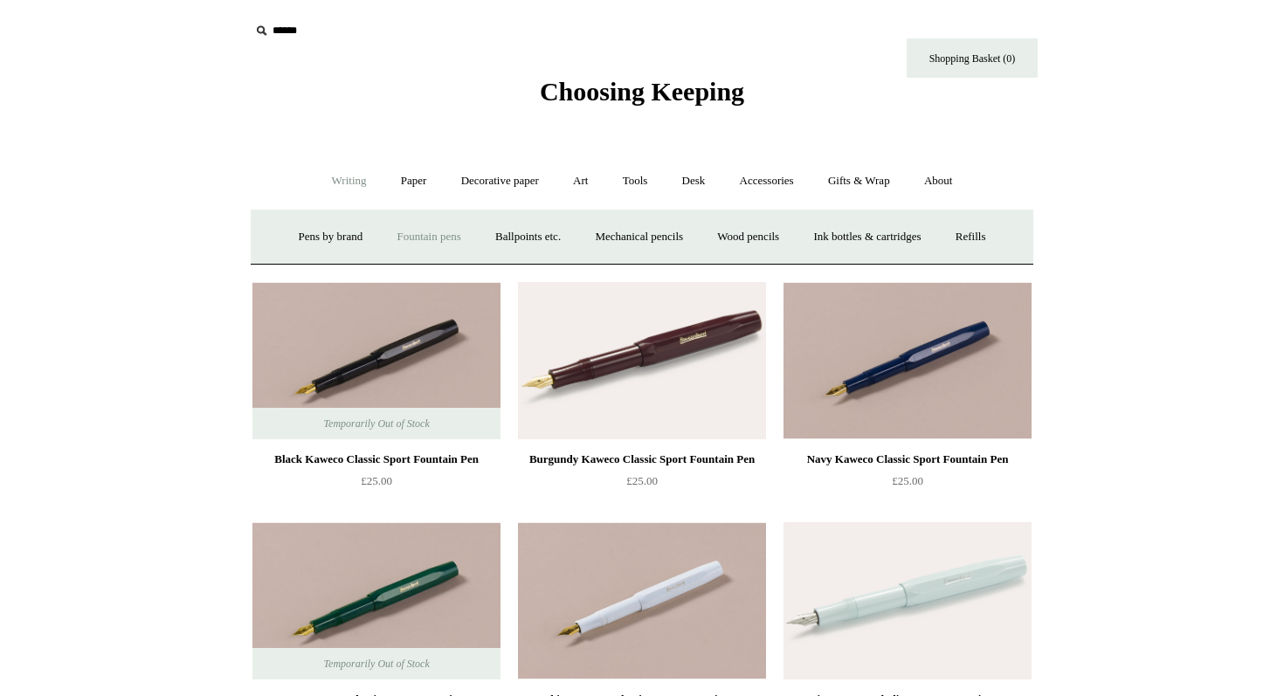
click at [438, 239] on link "Fountain pens +" at bounding box center [428, 237] width 95 height 46
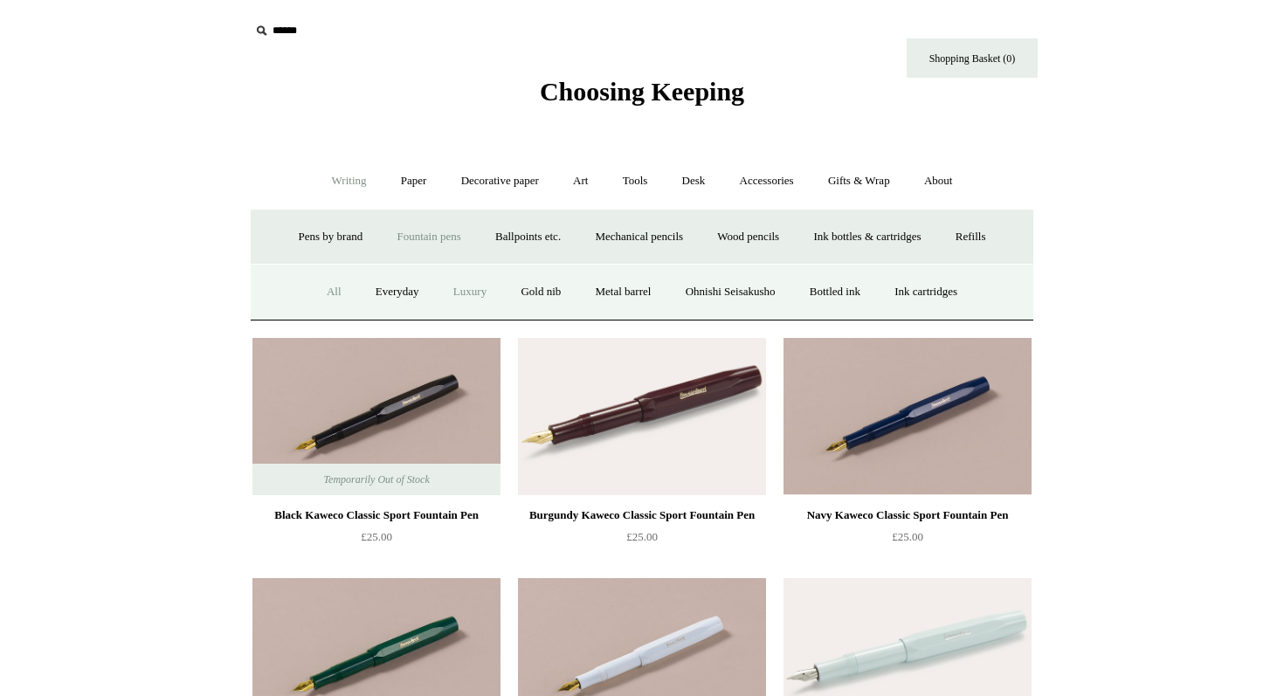
click at [460, 296] on link "Luxury" at bounding box center [470, 292] width 65 height 46
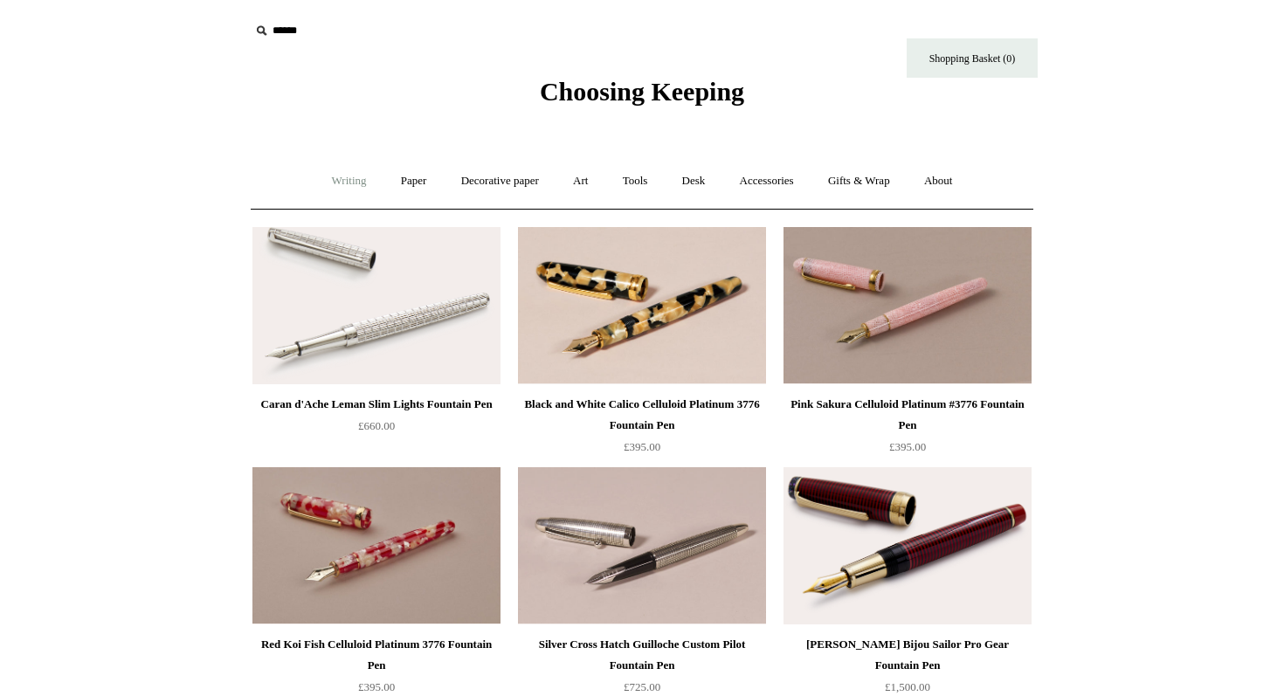
click at [349, 176] on link "Writing +" at bounding box center [349, 181] width 66 height 46
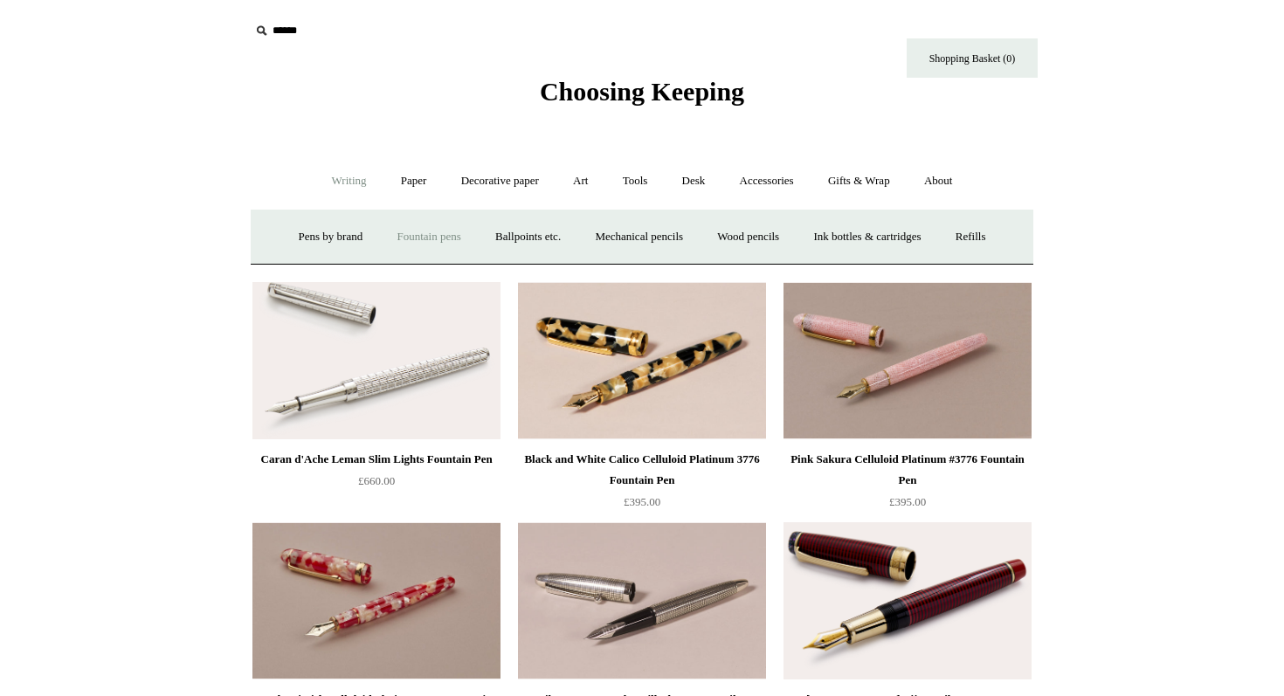
click at [399, 240] on link "Fountain pens +" at bounding box center [428, 237] width 95 height 46
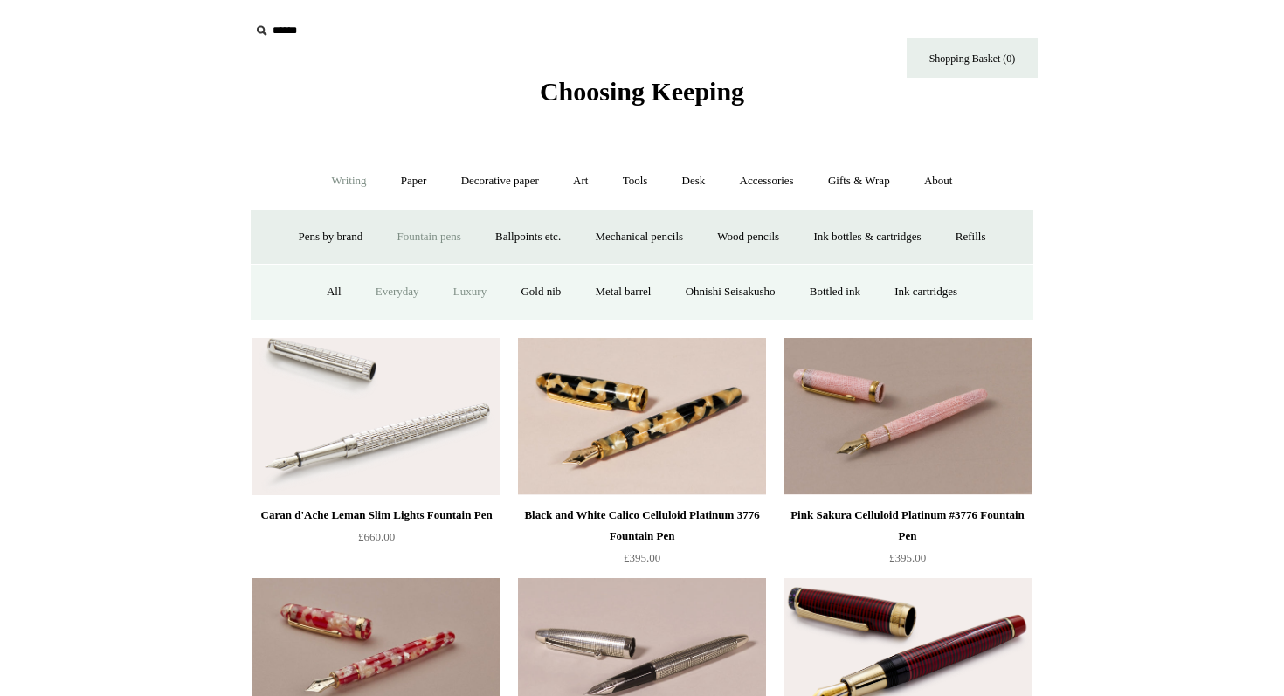
click at [374, 295] on link "Everyday" at bounding box center [397, 292] width 75 height 46
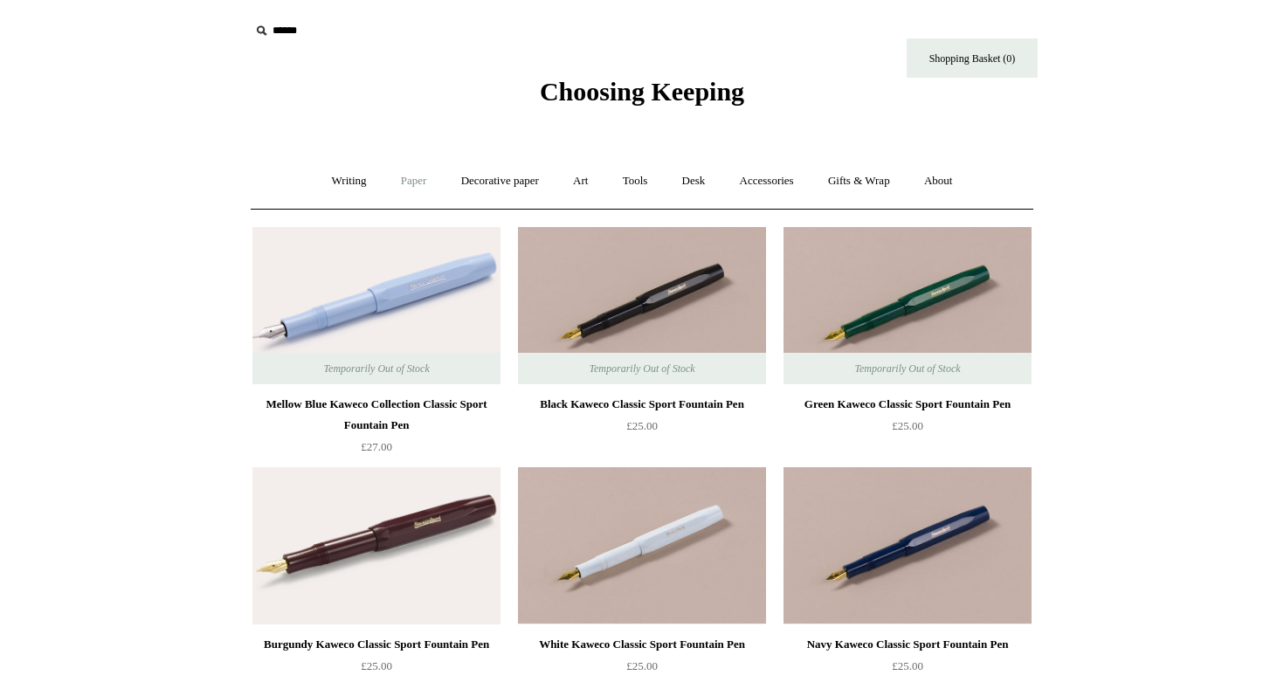
click at [414, 170] on link "Paper +" at bounding box center [414, 181] width 58 height 46
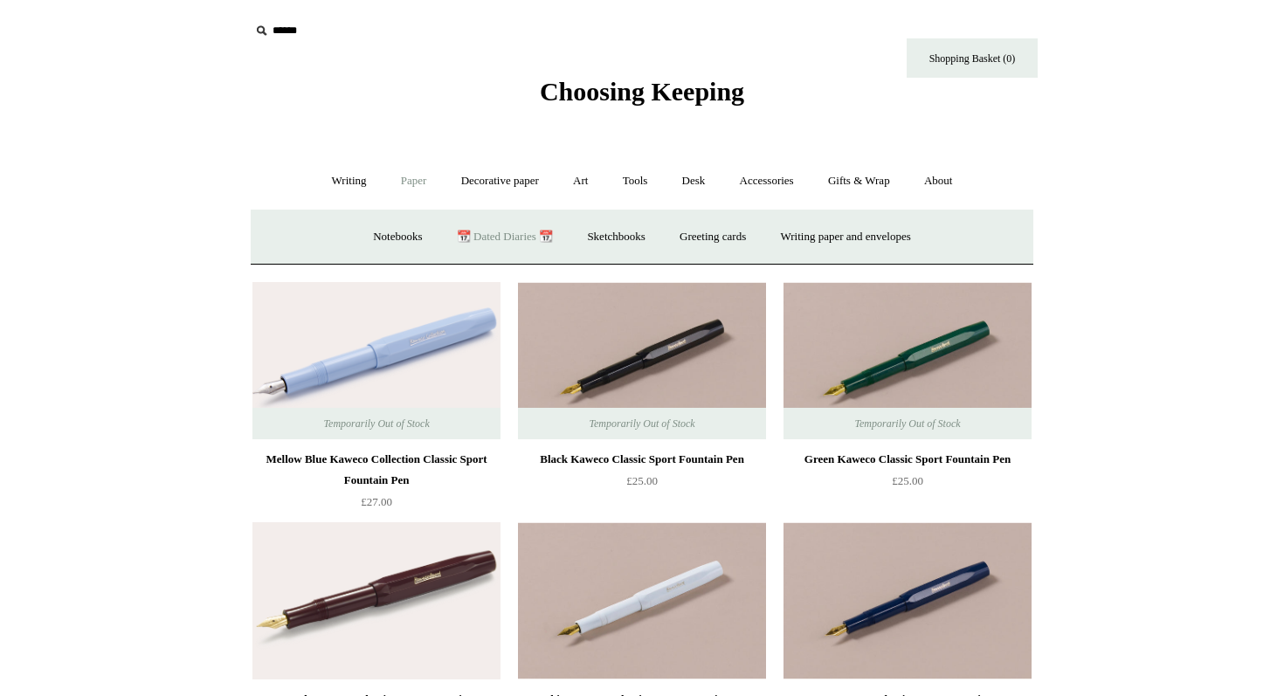
click at [499, 233] on link "📆 Dated Diaries 📆" at bounding box center [505, 237] width 128 height 46
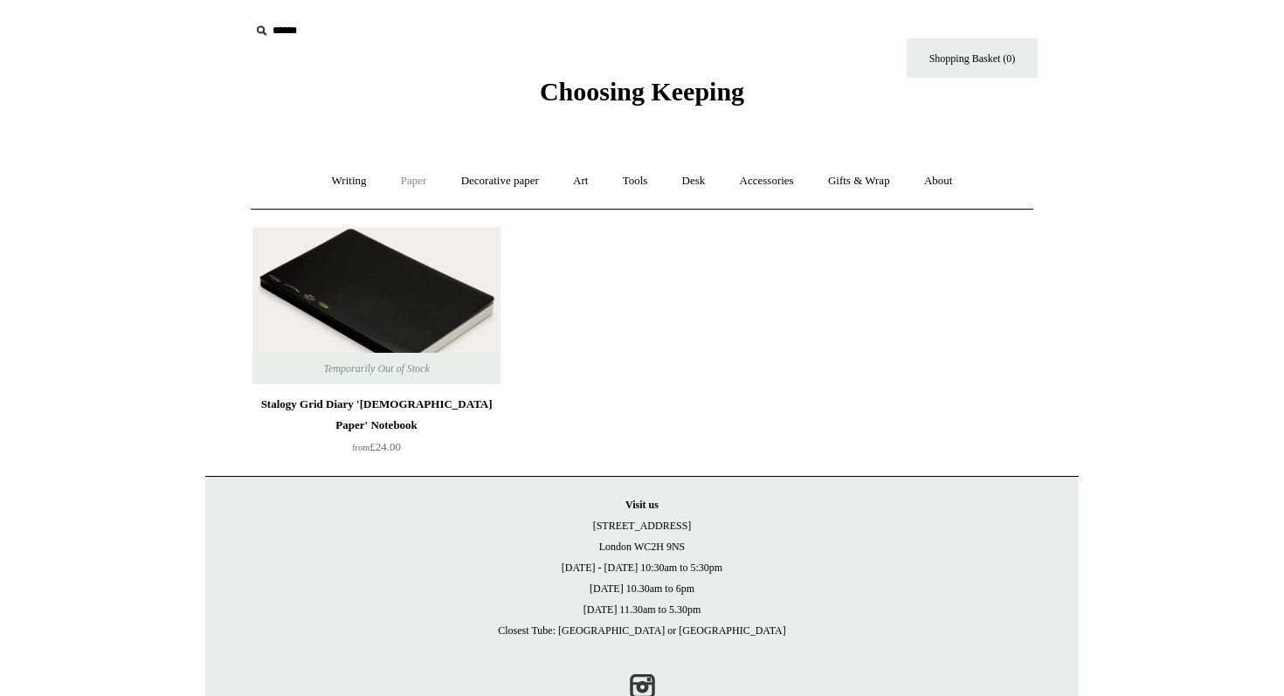
click at [417, 183] on link "Paper +" at bounding box center [414, 181] width 58 height 46
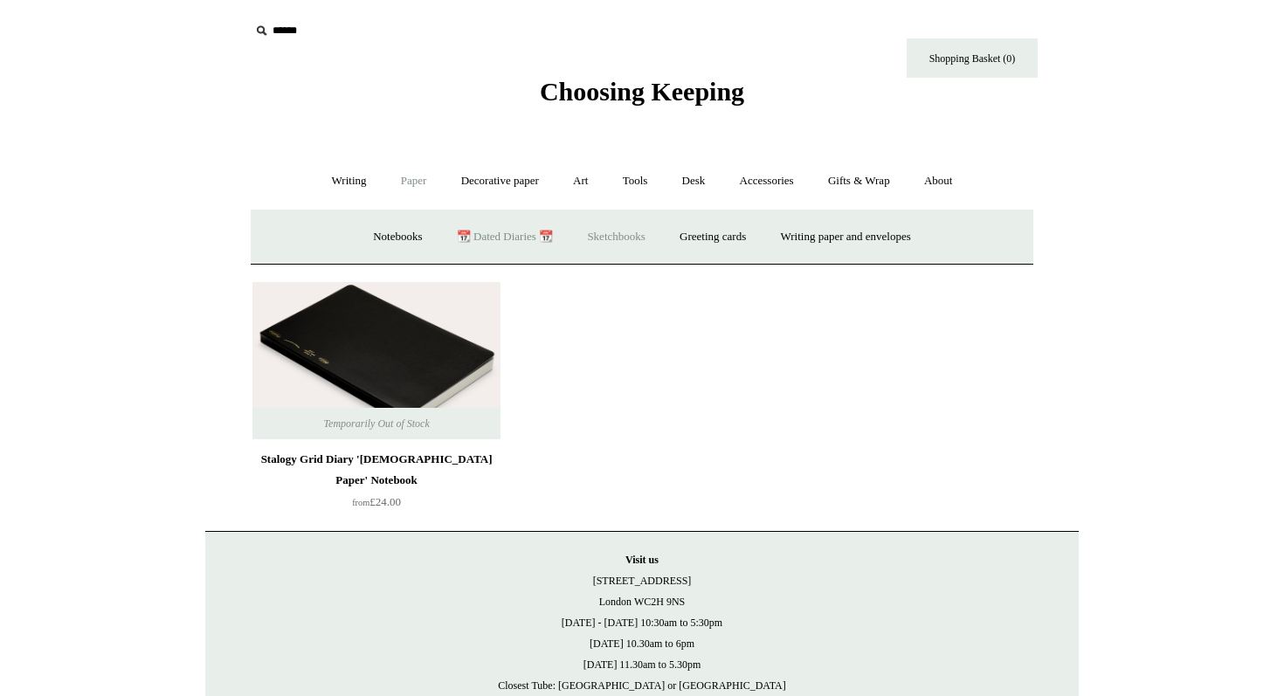
click at [585, 244] on link "Sketchbooks +" at bounding box center [615, 237] width 89 height 46
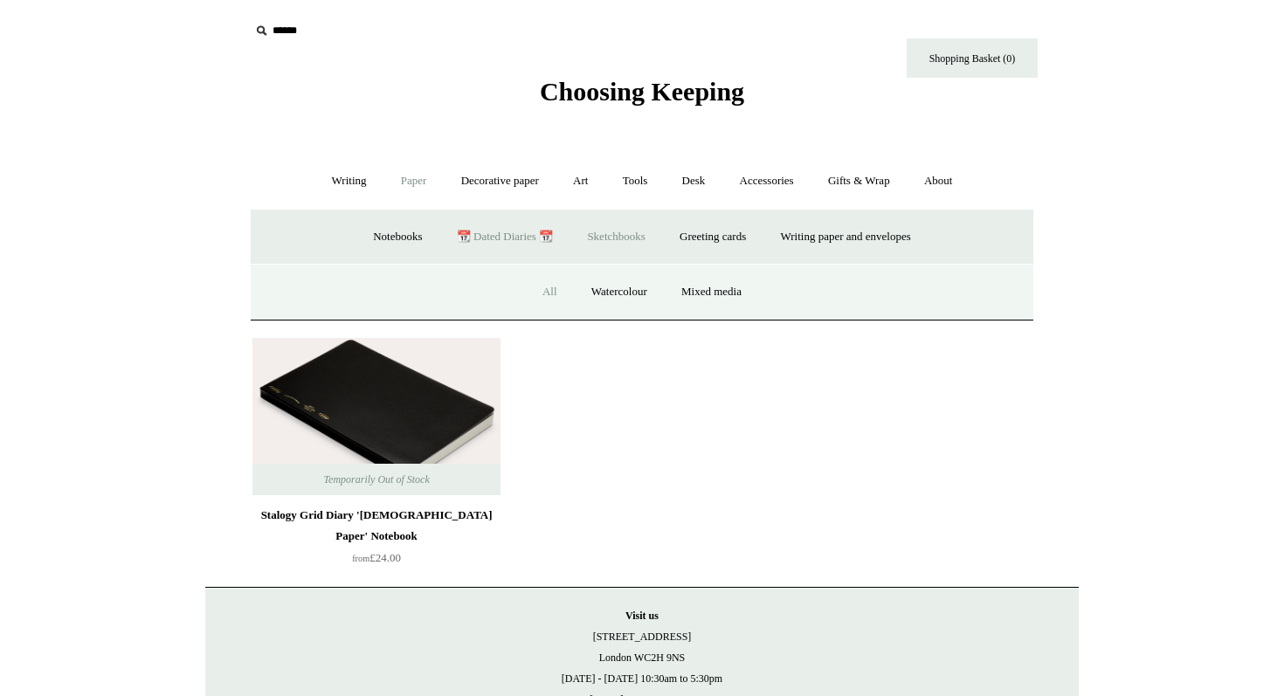
click at [554, 295] on link "All" at bounding box center [550, 292] width 46 height 46
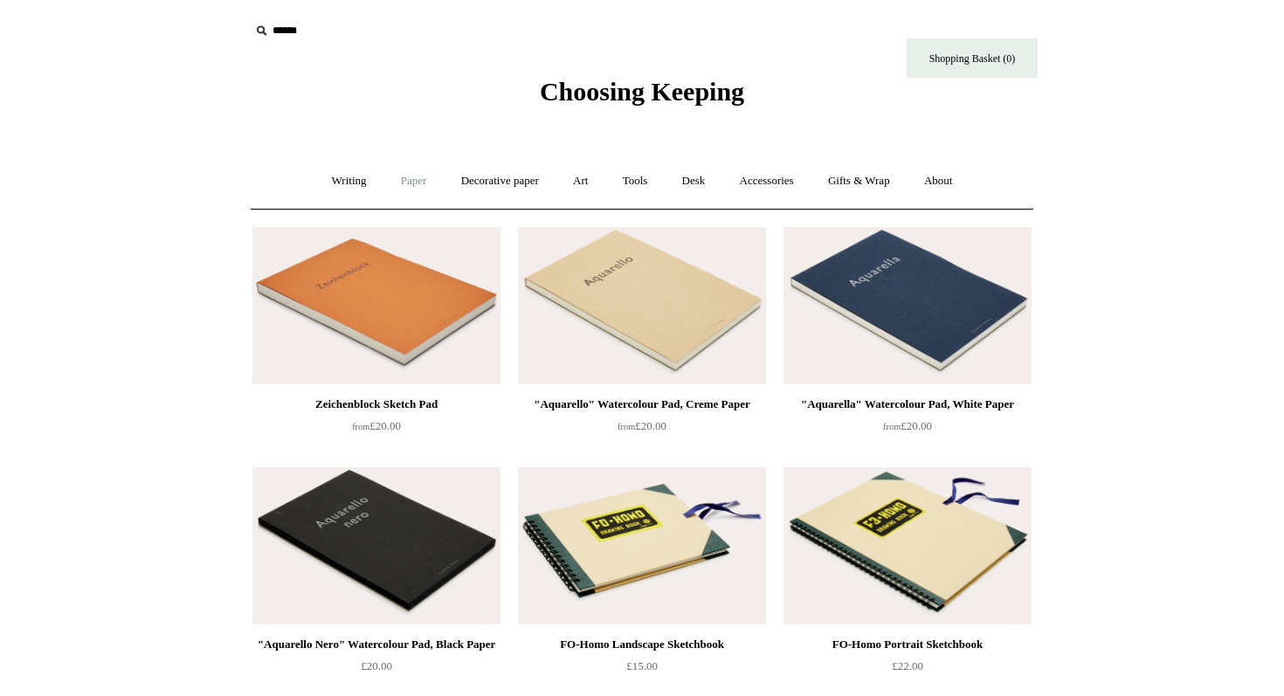
click at [407, 173] on link "Paper +" at bounding box center [414, 181] width 58 height 46
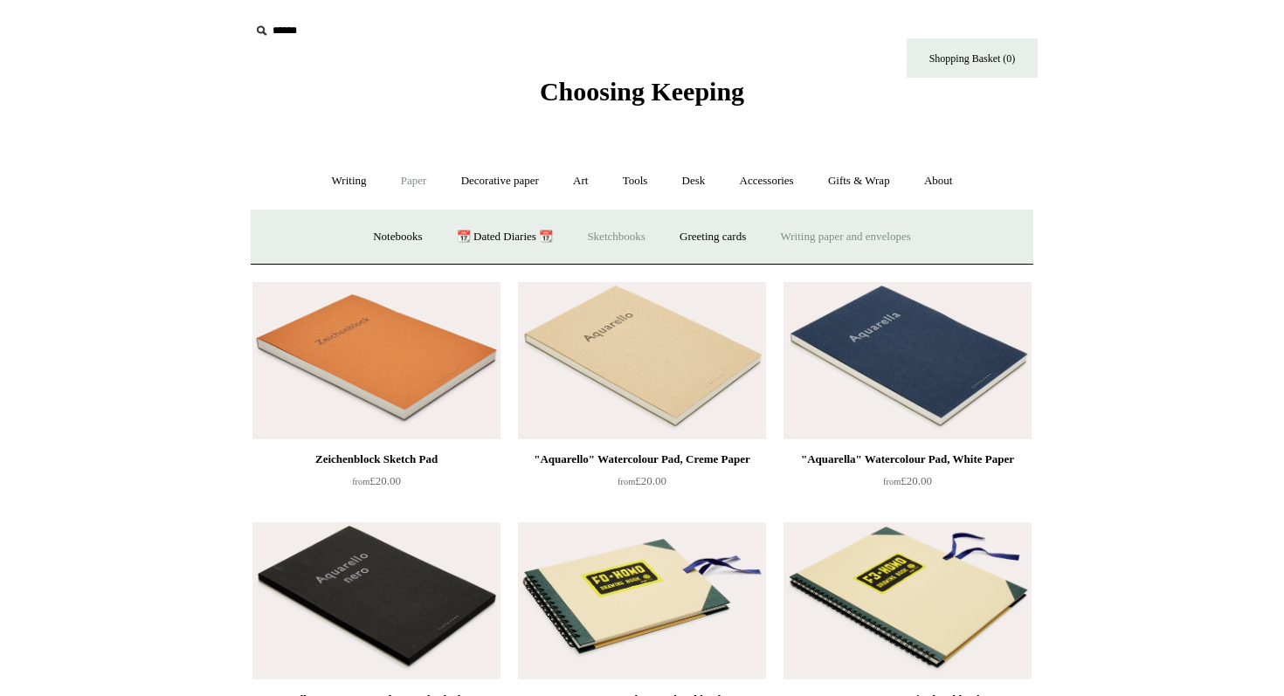
click at [868, 242] on link "Writing paper and envelopes +" at bounding box center [846, 237] width 162 height 46
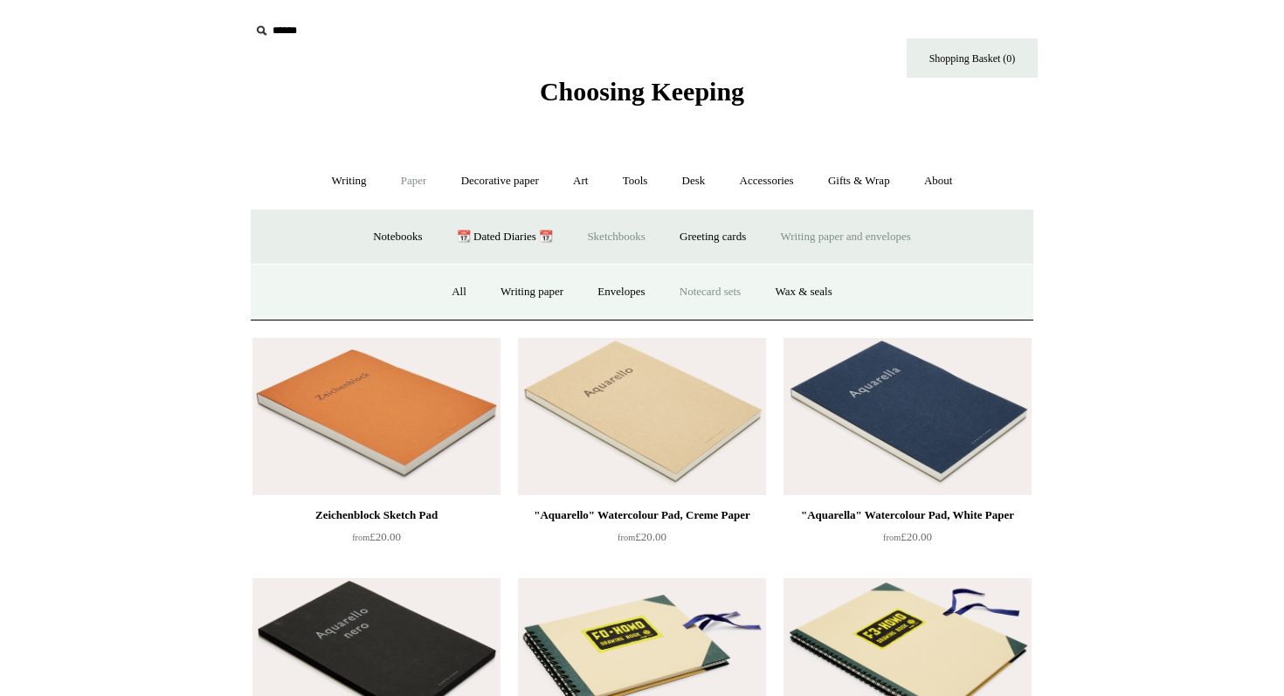
click at [712, 280] on link "Notecard sets" at bounding box center [710, 292] width 93 height 46
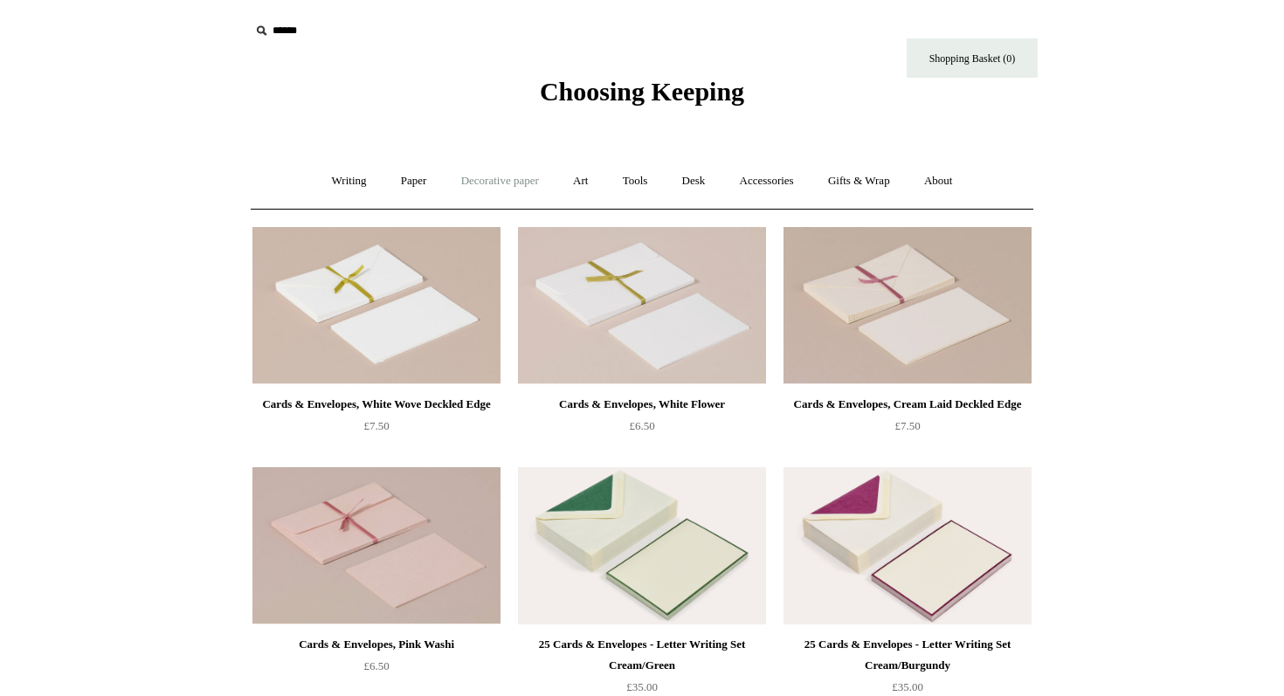
click at [502, 182] on link "Decorative paper +" at bounding box center [500, 181] width 109 height 46
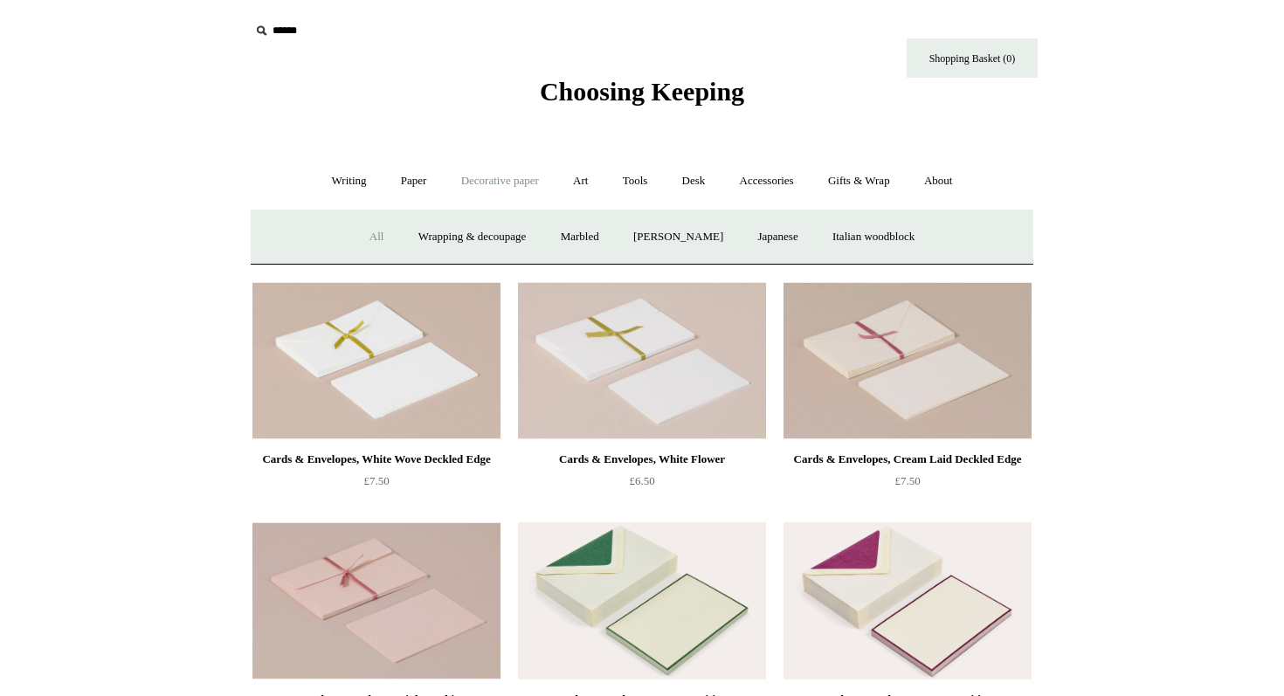
click at [371, 242] on link "All" at bounding box center [377, 237] width 46 height 46
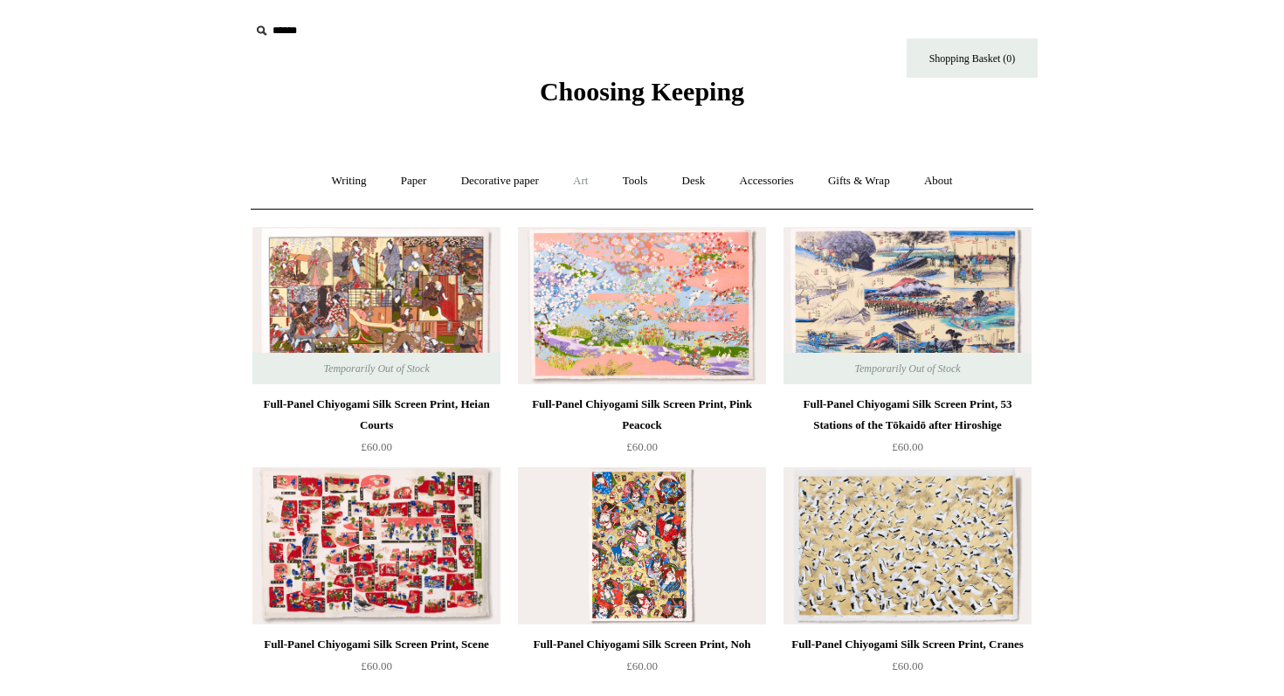
click at [579, 180] on link "Art +" at bounding box center [580, 181] width 46 height 46
